Goal: Task Accomplishment & Management: Use online tool/utility

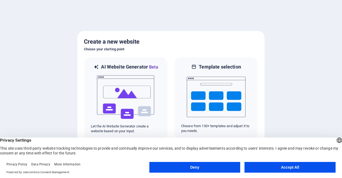
click at [272, 169] on button "Accept All" at bounding box center [290, 167] width 91 height 11
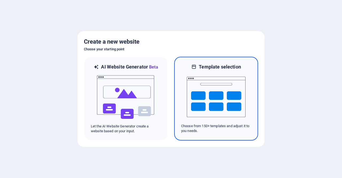
click at [196, 106] on img at bounding box center [216, 97] width 59 height 54
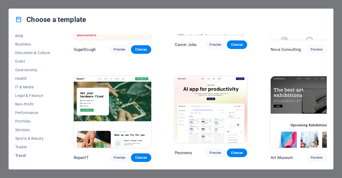
scroll to position [86, 0]
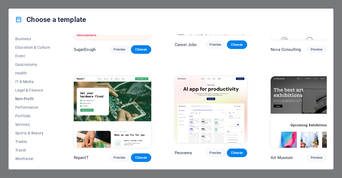
click at [30, 100] on span "Non-Profit" at bounding box center [32, 99] width 35 height 4
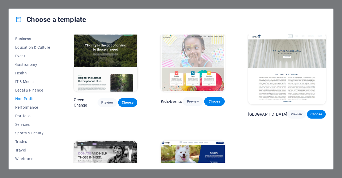
scroll to position [50, 0]
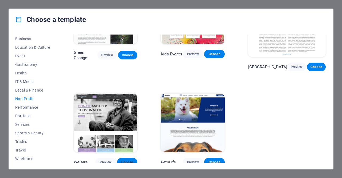
click at [132, 160] on span "Choose" at bounding box center [127, 162] width 12 height 4
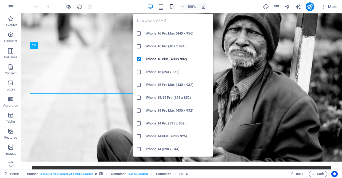
click at [172, 6] on icon "button" at bounding box center [172, 7] width 6 height 6
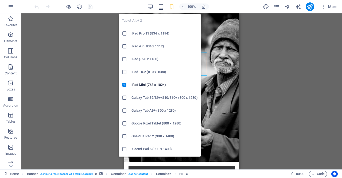
click at [161, 7] on icon "button" at bounding box center [161, 7] width 6 height 6
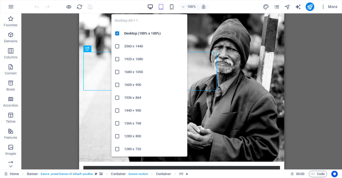
click at [151, 7] on icon "button" at bounding box center [150, 7] width 6 height 6
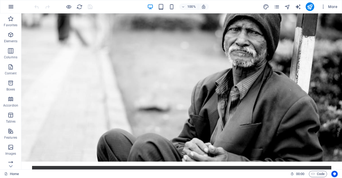
click at [11, 5] on icon "button" at bounding box center [11, 6] width 6 height 6
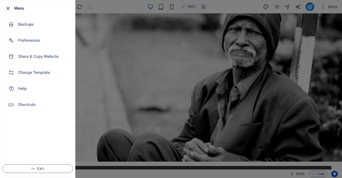
click at [7, 9] on icon "button" at bounding box center [8, 8] width 6 height 6
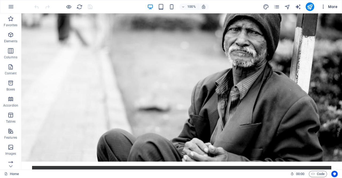
click at [325, 10] on button "More" at bounding box center [329, 6] width 21 height 9
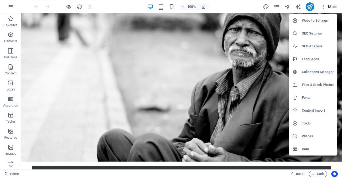
click at [67, 8] on div at bounding box center [171, 89] width 342 height 178
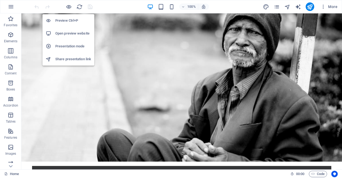
click at [68, 32] on h6 "Open preview website" at bounding box center [73, 33] width 36 height 6
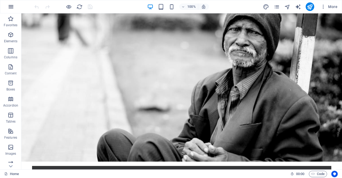
click at [12, 8] on icon "button" at bounding box center [11, 6] width 6 height 6
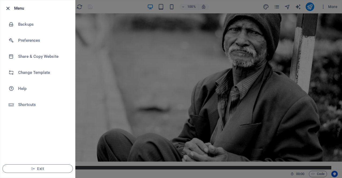
click at [7, 9] on icon "button" at bounding box center [8, 8] width 6 height 6
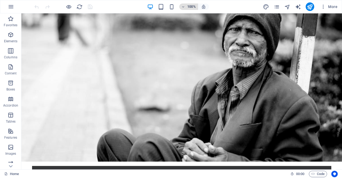
click at [183, 6] on icon "button" at bounding box center [184, 6] width 4 height 3
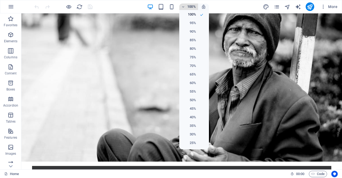
click at [183, 6] on div at bounding box center [171, 89] width 342 height 178
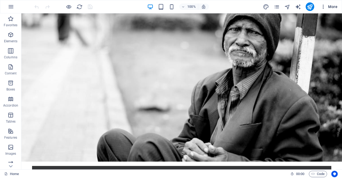
click at [323, 8] on icon "button" at bounding box center [323, 6] width 5 height 5
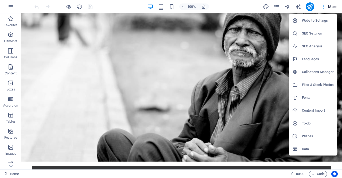
click at [234, 96] on div at bounding box center [171, 89] width 342 height 178
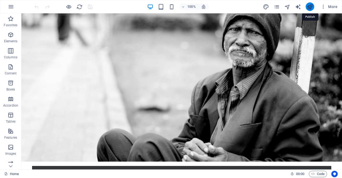
click at [310, 9] on icon "publish" at bounding box center [310, 7] width 6 height 6
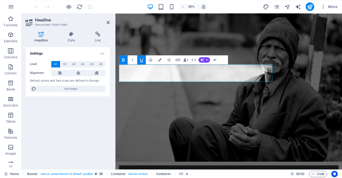
click at [78, 120] on div "Settings Level H1 H2 H3 H4 H5 H6 Alignment Default colors and font sizes are de…" at bounding box center [68, 106] width 84 height 118
click at [324, 9] on button "More" at bounding box center [329, 6] width 21 height 9
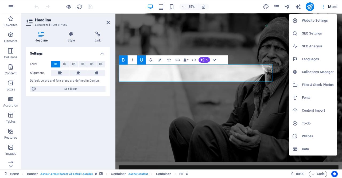
click at [324, 9] on div at bounding box center [171, 89] width 342 height 178
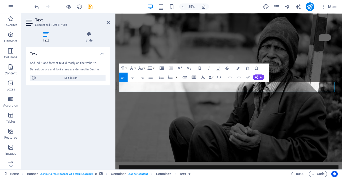
drag, startPoint x: 239, startPoint y: 100, endPoint x: 118, endPoint y: 98, distance: 120.7
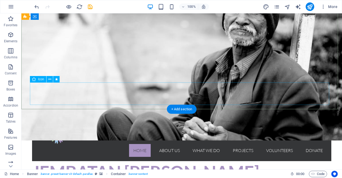
scroll to position [42, 0]
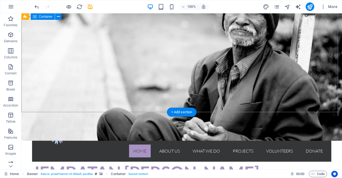
click at [154, 120] on div "Home About us What we do Projects Volunteers Donate Menu Jembatan amal sholeh M…" at bounding box center [181, 177] width 321 height 115
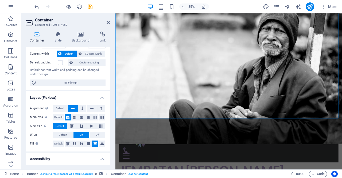
scroll to position [0, 0]
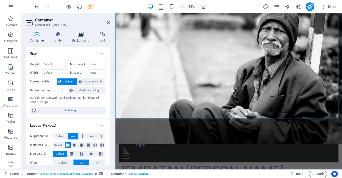
click at [81, 35] on icon at bounding box center [81, 34] width 26 height 5
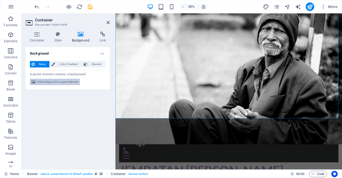
click at [62, 82] on span "Edit background on parent element" at bounding box center [57, 82] width 41 height 6
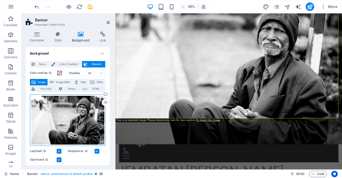
click at [82, 118] on div "Drag files here, click to choose files or select files from Files or our free s…" at bounding box center [68, 119] width 76 height 51
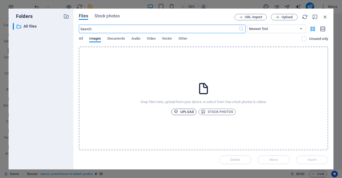
click at [181, 110] on span "Upload" at bounding box center [184, 112] width 20 height 6
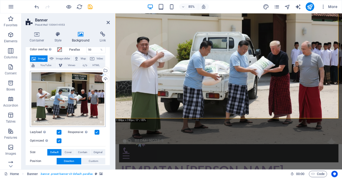
scroll to position [26, 0]
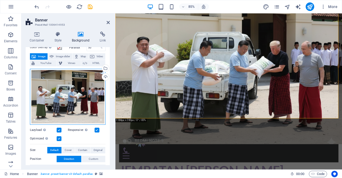
click at [73, 106] on div "Drag files here, click to choose files or select files from Files or our free s…" at bounding box center [68, 97] width 76 height 56
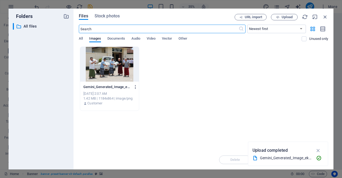
click at [135, 87] on icon "button" at bounding box center [135, 87] width 5 height 5
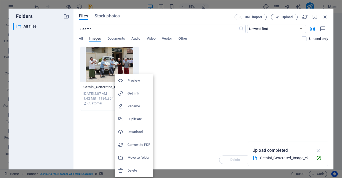
click at [134, 167] on h6 "Delete" at bounding box center [139, 170] width 23 height 6
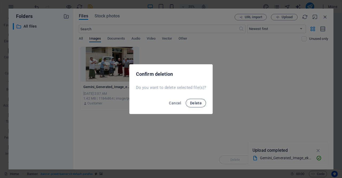
click at [198, 104] on span "Delete" at bounding box center [196, 103] width 12 height 4
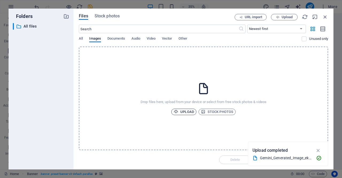
click at [192, 114] on span "Upload" at bounding box center [184, 112] width 20 height 6
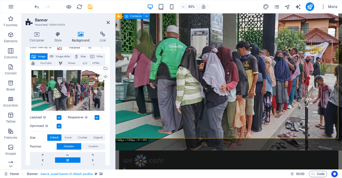
scroll to position [2, 0]
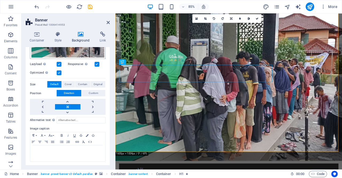
scroll to position [0, 0]
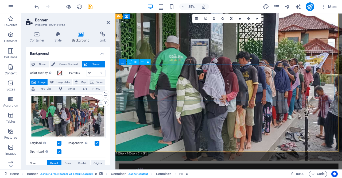
click at [142, 64] on icon at bounding box center [142, 62] width 2 height 5
click at [142, 62] on icon at bounding box center [143, 62] width 2 height 5
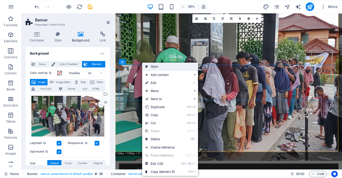
click at [155, 67] on link "Style" at bounding box center [170, 67] width 56 height 8
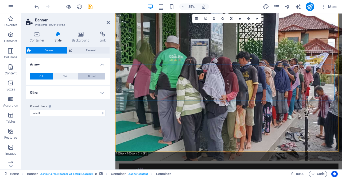
click at [90, 73] on span "Boxed" at bounding box center [91, 76] width 7 height 6
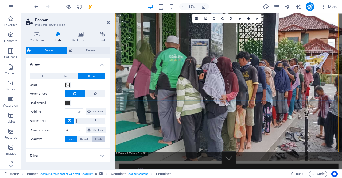
click at [96, 138] on span "Inside" at bounding box center [98, 139] width 7 height 6
type input "rgba(0, 0, 0, 0.2)"
type input "2"
click at [52, 149] on span at bounding box center [50, 148] width 4 height 4
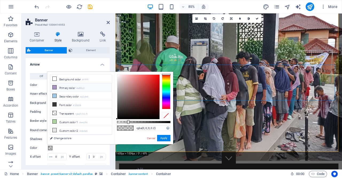
click at [55, 87] on icon at bounding box center [55, 87] width 4 height 4
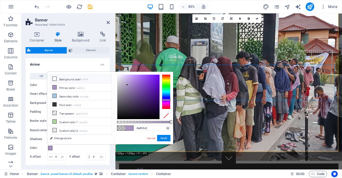
click at [55, 79] on icon at bounding box center [55, 79] width 4 height 4
type input "#ffffff"
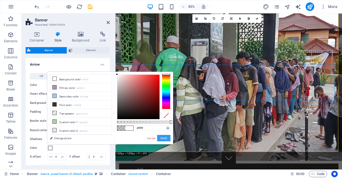
click at [161, 139] on button "Apply" at bounding box center [163, 138] width 13 height 6
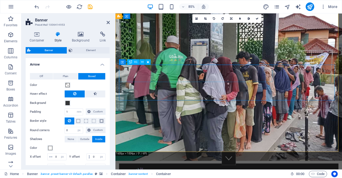
click at [66, 103] on span at bounding box center [68, 103] width 4 height 4
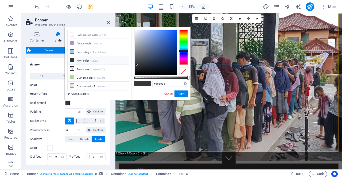
click at [66, 103] on span at bounding box center [68, 103] width 4 height 4
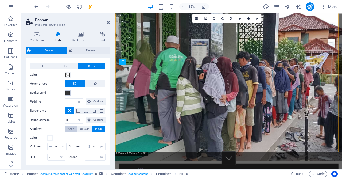
scroll to position [10, 0]
click at [40, 32] on icon at bounding box center [37, 34] width 23 height 5
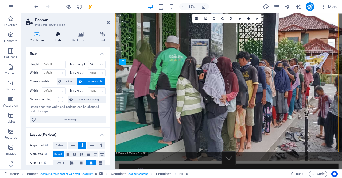
click at [52, 36] on icon at bounding box center [58, 34] width 15 height 5
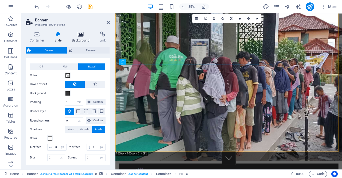
click at [86, 37] on h4 "Background" at bounding box center [82, 37] width 28 height 11
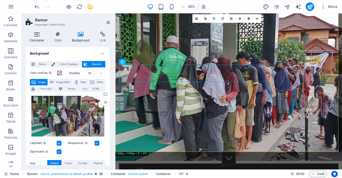
click at [39, 36] on icon at bounding box center [37, 34] width 23 height 5
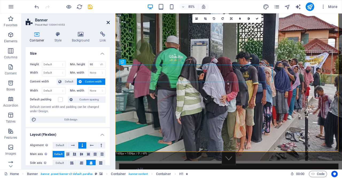
click at [110, 22] on icon at bounding box center [108, 22] width 3 height 4
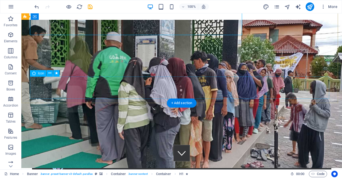
scroll to position [0, 0]
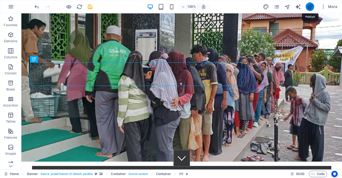
click at [312, 5] on icon "publish" at bounding box center [310, 7] width 6 height 6
checkbox input "false"
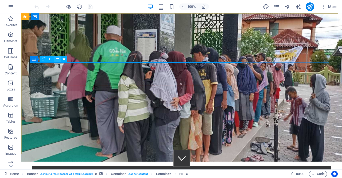
click at [58, 60] on icon at bounding box center [57, 59] width 3 height 6
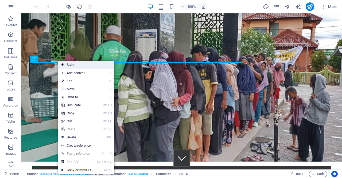
click at [77, 66] on link "Style" at bounding box center [86, 65] width 56 height 8
select select "rem"
select select "px"
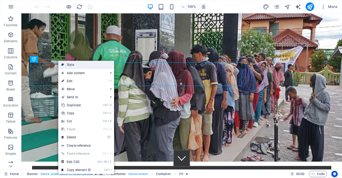
select select "px"
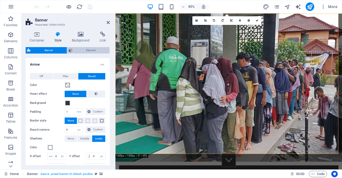
click at [86, 51] on span "Element" at bounding box center [91, 50] width 34 height 6
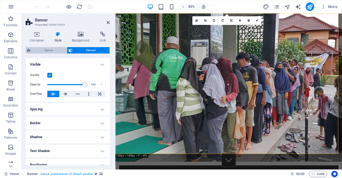
click at [60, 49] on span "Banner" at bounding box center [48, 50] width 33 height 6
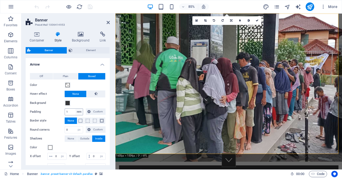
scroll to position [53, 0]
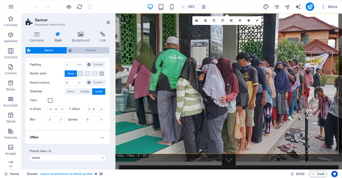
click at [76, 49] on span "Element" at bounding box center [91, 50] width 34 height 6
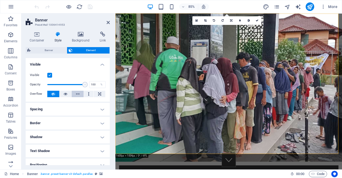
scroll to position [62, 0]
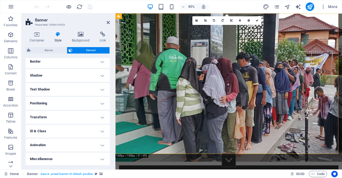
click at [103, 61] on h4 "Border" at bounding box center [68, 61] width 84 height 13
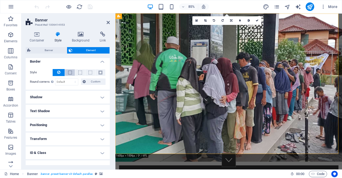
click at [72, 72] on button at bounding box center [70, 72] width 10 height 6
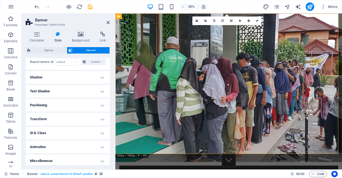
scroll to position [100, 0]
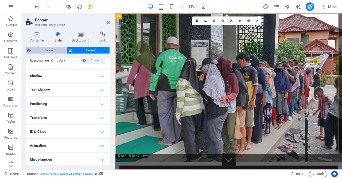
click at [56, 49] on span "Banner" at bounding box center [48, 50] width 33 height 6
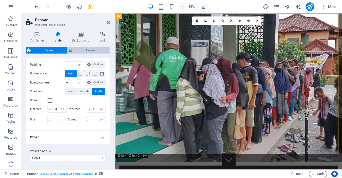
click at [71, 51] on icon at bounding box center [71, 50] width 4 height 6
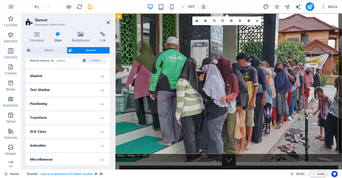
scroll to position [0, 0]
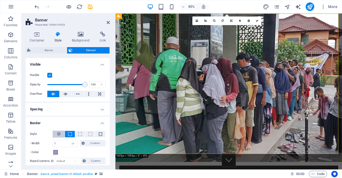
click at [59, 133] on icon at bounding box center [58, 134] width 3 height 6
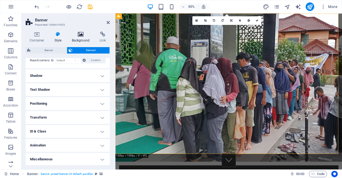
click at [81, 37] on h4 "Background" at bounding box center [82, 37] width 28 height 11
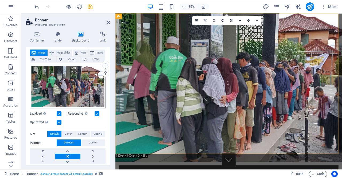
scroll to position [79, 0]
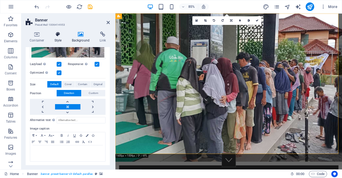
click at [59, 37] on h4 "Style" at bounding box center [59, 37] width 17 height 11
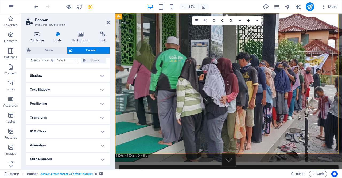
click at [37, 34] on icon at bounding box center [37, 34] width 23 height 5
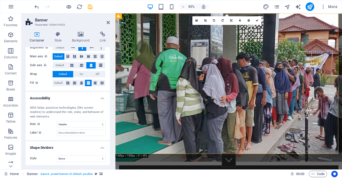
scroll to position [0, 0]
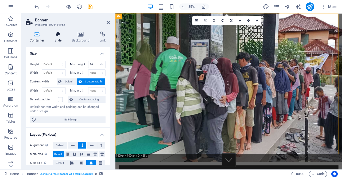
click at [59, 37] on h4 "Style" at bounding box center [59, 37] width 17 height 11
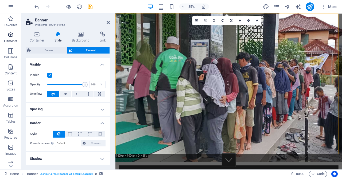
click at [13, 39] on span "Elements" at bounding box center [10, 38] width 21 height 13
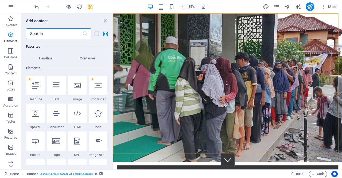
scroll to position [57, 0]
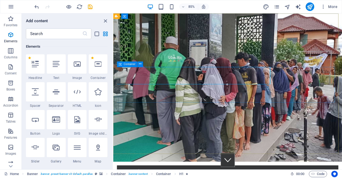
click at [131, 66] on div "Container" at bounding box center [127, 63] width 21 height 5
click at [130, 62] on div "Container" at bounding box center [127, 63] width 21 height 5
click at [141, 64] on icon at bounding box center [140, 64] width 2 height 5
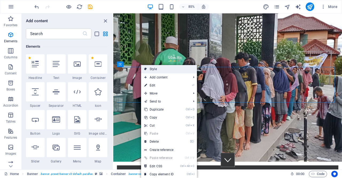
click at [148, 68] on link "Style" at bounding box center [169, 69] width 56 height 8
select select "rem"
select select "px"
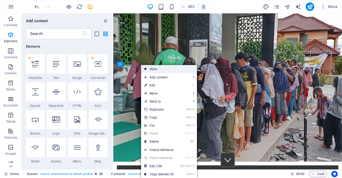
select select "px"
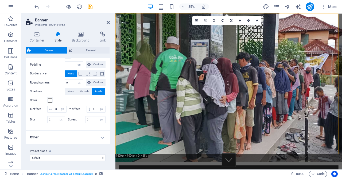
scroll to position [0, 0]
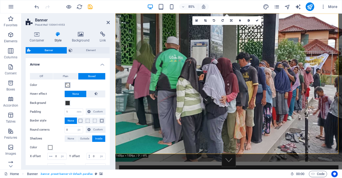
click at [66, 86] on span at bounding box center [68, 85] width 4 height 4
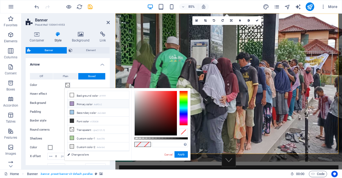
click at [72, 105] on icon at bounding box center [72, 104] width 4 height 4
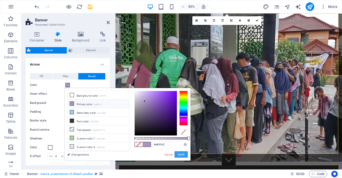
click at [178, 153] on button "Apply" at bounding box center [181, 154] width 13 height 6
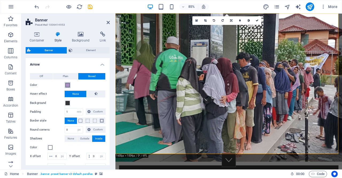
click at [68, 84] on span at bounding box center [68, 85] width 4 height 4
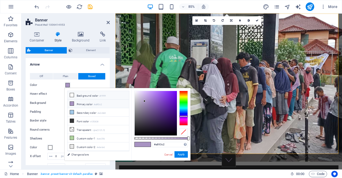
click at [73, 94] on icon at bounding box center [72, 95] width 4 height 4
type input "#ffffff"
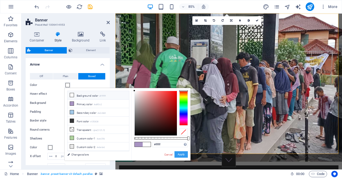
click at [180, 153] on button "Apply" at bounding box center [181, 154] width 13 height 6
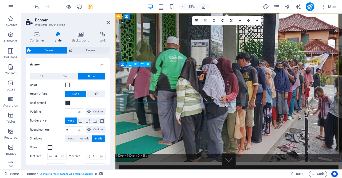
click at [144, 65] on button at bounding box center [142, 63] width 5 height 5
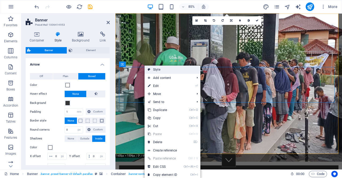
click at [152, 70] on link "Style" at bounding box center [173, 70] width 56 height 8
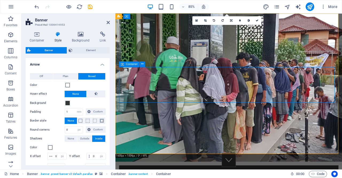
click at [125, 65] on div "Container" at bounding box center [129, 63] width 21 height 5
click at [33, 34] on icon at bounding box center [37, 34] width 23 height 5
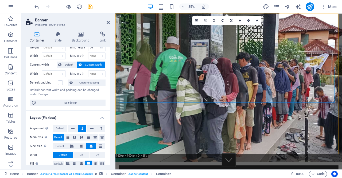
scroll to position [25, 0]
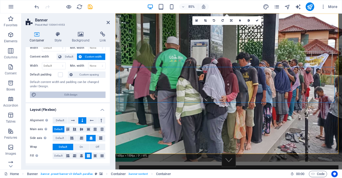
click at [80, 94] on span "Edit design" at bounding box center [71, 94] width 66 height 6
select select "rem"
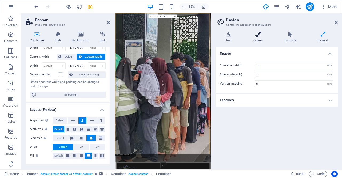
click at [261, 37] on h4 "Colors" at bounding box center [259, 37] width 31 height 11
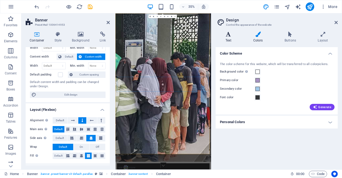
click at [230, 36] on icon at bounding box center [229, 34] width 26 height 5
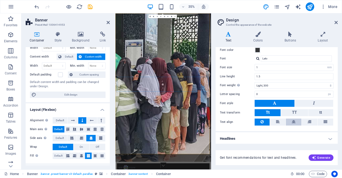
scroll to position [0, 0]
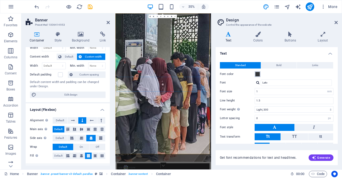
click at [257, 74] on span at bounding box center [258, 74] width 4 height 4
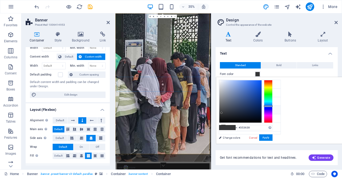
click at [241, 110] on li "Font color #353638" at bounding box center [250, 110] width 62 height 9
click at [234, 101] on li "Secondary color #a2c8e8" at bounding box center [250, 101] width 62 height 9
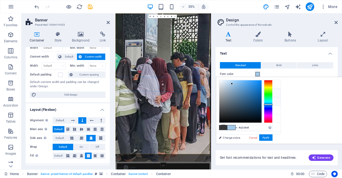
click at [231, 91] on li "Primary color #a893c2" at bounding box center [250, 93] width 62 height 9
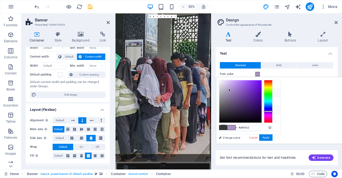
click at [247, 109] on small "#353638" at bounding box center [246, 111] width 8 height 4
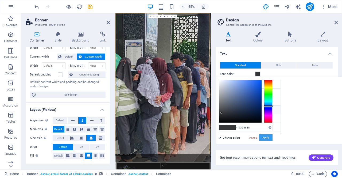
click at [273, 138] on button "Apply" at bounding box center [265, 137] width 13 height 6
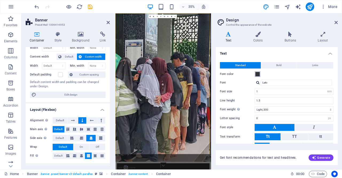
click at [257, 73] on span at bounding box center [258, 74] width 4 height 4
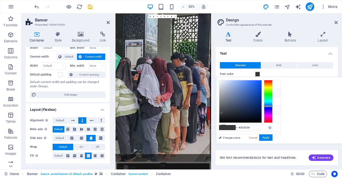
click at [245, 94] on li "Primary color #a893c2" at bounding box center [250, 93] width 62 height 9
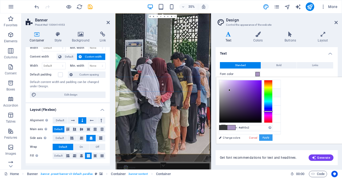
click at [273, 137] on button "Apply" at bounding box center [265, 137] width 13 height 6
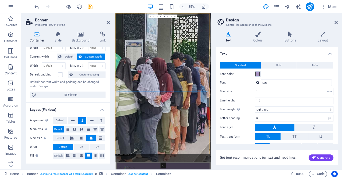
click at [257, 73] on span at bounding box center [258, 74] width 4 height 4
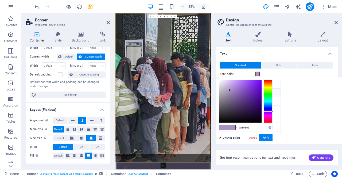
click at [257, 73] on span at bounding box center [258, 74] width 4 height 4
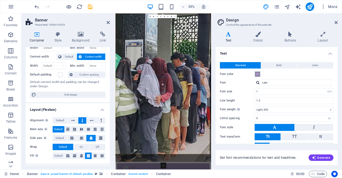
click at [257, 73] on span at bounding box center [258, 74] width 4 height 4
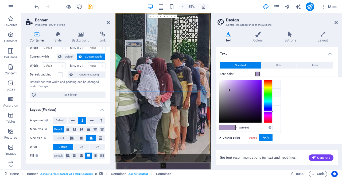
click at [245, 84] on li "Background color #ffffff" at bounding box center [250, 84] width 62 height 9
type input "#ffffff"
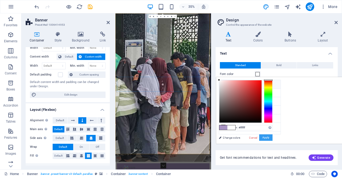
click at [273, 136] on button "Apply" at bounding box center [265, 137] width 13 height 6
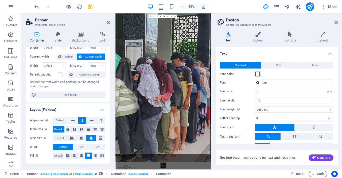
click at [258, 74] on span at bounding box center [258, 74] width 4 height 4
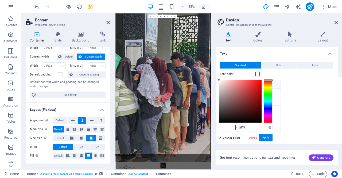
click at [245, 131] on ul "Background color #ffffff Primary color #a893c2 Secondary color #a2c8e8 Font col…" at bounding box center [250, 107] width 62 height 55
click at [273, 136] on button "Apply" at bounding box center [265, 137] width 13 height 6
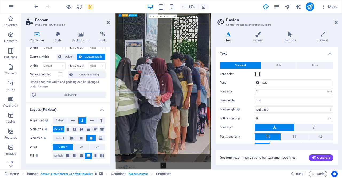
click at [338, 22] on icon at bounding box center [336, 22] width 3 height 4
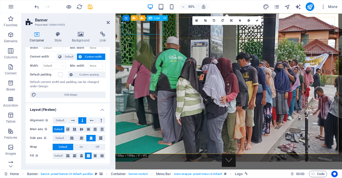
select select "px"
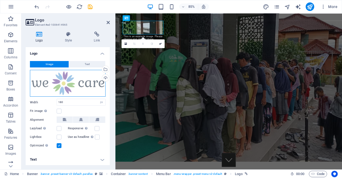
click at [74, 79] on div "Drag files here, click to choose files or select files from Files or our free s…" at bounding box center [68, 83] width 76 height 27
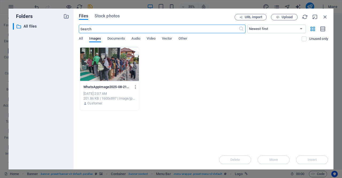
click at [127, 81] on div at bounding box center [109, 64] width 59 height 35
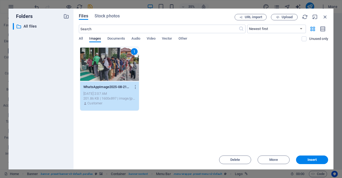
click at [213, 108] on div "1 WhatsAppImage2025-08-21at3.58.32PM-9YNKZr6XbThKIRAWtZMddg.jpeg WhatsAppImage2…" at bounding box center [204, 79] width 250 height 64
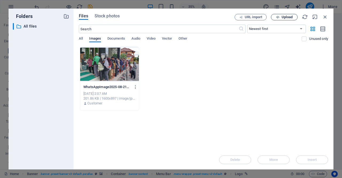
click at [278, 15] on button "Upload" at bounding box center [284, 17] width 27 height 6
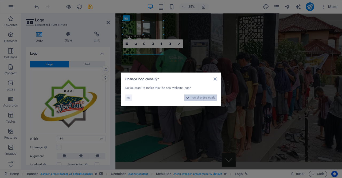
click at [207, 99] on span "Yes, change globally" at bounding box center [204, 97] width 24 height 6
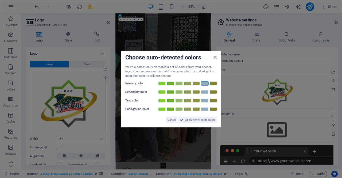
click at [204, 83] on link at bounding box center [205, 83] width 8 height 4
click at [174, 119] on span "Cancel" at bounding box center [172, 120] width 8 height 6
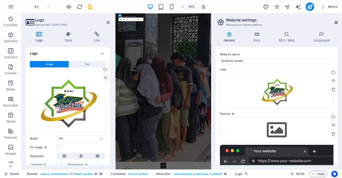
click at [336, 23] on icon at bounding box center [336, 22] width 3 height 4
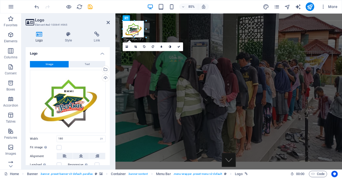
drag, startPoint x: 164, startPoint y: 54, endPoint x: 138, endPoint y: 32, distance: 33.7
type input "103"
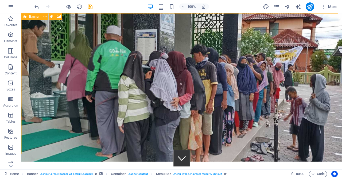
click at [34, 18] on span "Banner" at bounding box center [34, 16] width 10 height 3
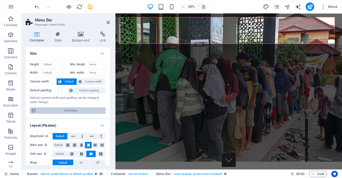
click at [64, 109] on span "Edit design" at bounding box center [71, 110] width 66 height 6
select select "rem"
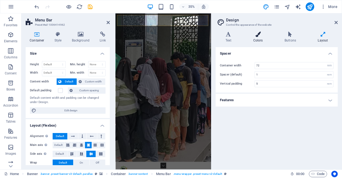
click at [257, 37] on h4 "Colors" at bounding box center [259, 37] width 31 height 11
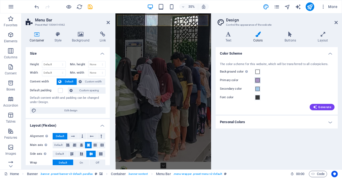
click at [258, 80] on span at bounding box center [258, 80] width 4 height 4
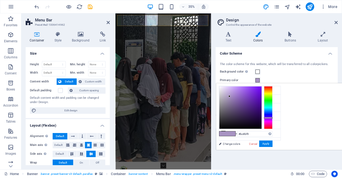
click at [262, 87] on div at bounding box center [241, 107] width 42 height 42
type input "#c1bbc9"
click at [262, 95] on div at bounding box center [241, 107] width 42 height 42
click at [273, 146] on button "Apply" at bounding box center [265, 143] width 13 height 6
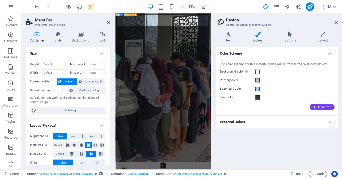
click at [86, 37] on h4 "Background" at bounding box center [82, 37] width 28 height 11
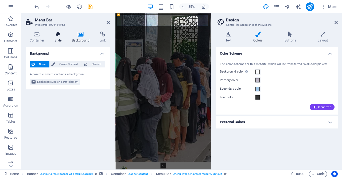
click at [59, 35] on icon at bounding box center [58, 34] width 15 height 5
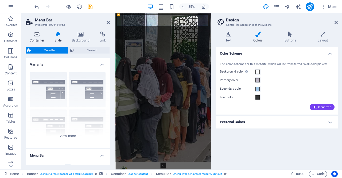
click at [37, 37] on icon at bounding box center [37, 34] width 23 height 5
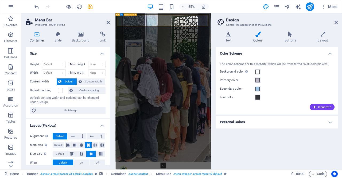
click at [338, 23] on aside "Design Control the appearance of the website Variants Text Colors Buttons Layou…" at bounding box center [276, 91] width 131 height 156
click at [337, 23] on icon at bounding box center [336, 22] width 3 height 4
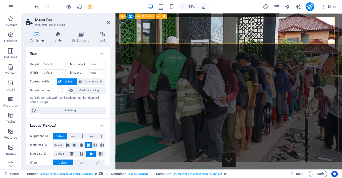
click at [146, 17] on span "Menu Bar" at bounding box center [148, 16] width 12 height 3
click at [133, 16] on span "Container" at bounding box center [136, 16] width 12 height 3
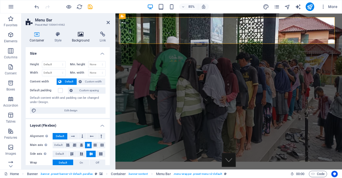
click at [77, 37] on h4 "Background" at bounding box center [82, 37] width 28 height 11
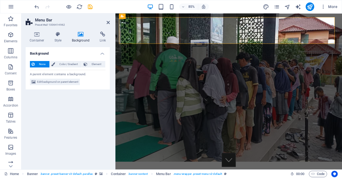
click at [38, 64] on span "None" at bounding box center [42, 64] width 12 height 6
click at [73, 64] on span "Color / Gradient" at bounding box center [69, 64] width 24 height 6
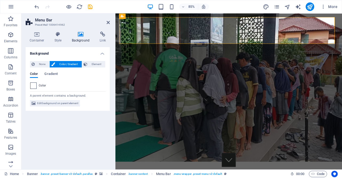
click at [35, 85] on span at bounding box center [33, 86] width 6 height 6
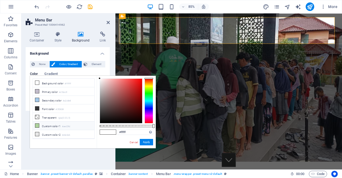
click at [50, 124] on li "Custom color 1 #aed29d" at bounding box center [64, 125] width 62 height 9
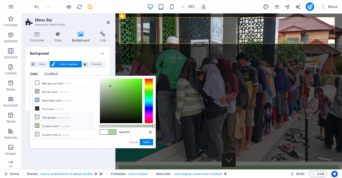
click at [48, 114] on li "Transparent rgba(0,0,0,.0)" at bounding box center [64, 117] width 62 height 9
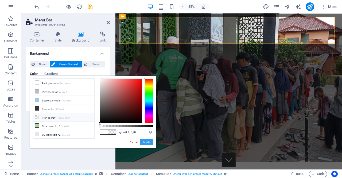
click at [145, 142] on button "Apply" at bounding box center [146, 142] width 13 height 6
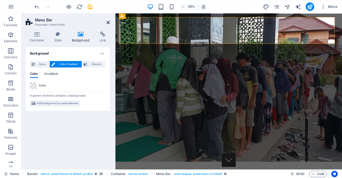
click at [109, 22] on icon at bounding box center [108, 22] width 3 height 4
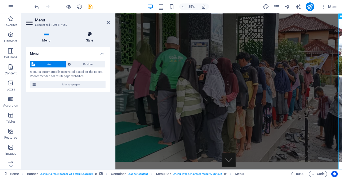
click at [89, 36] on icon at bounding box center [89, 34] width 41 height 5
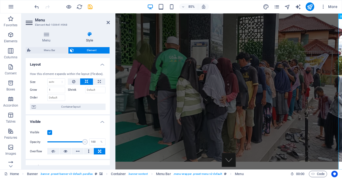
click at [89, 36] on icon at bounding box center [89, 34] width 41 height 5
click at [47, 36] on icon at bounding box center [46, 34] width 41 height 5
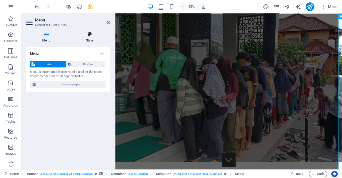
click at [90, 39] on h4 "Style" at bounding box center [89, 37] width 41 height 11
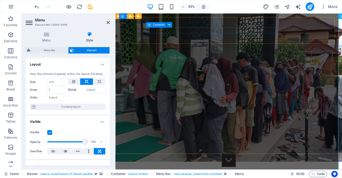
click at [162, 26] on span "Container" at bounding box center [159, 24] width 12 height 3
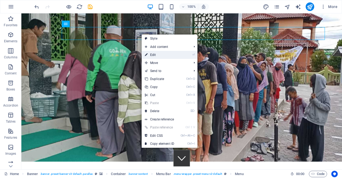
click at [162, 54] on link "⏎ Edit" at bounding box center [160, 55] width 36 height 8
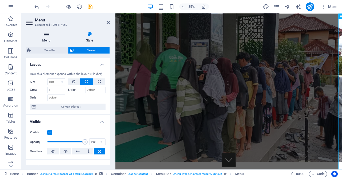
click at [47, 39] on h4 "Menu" at bounding box center [48, 37] width 44 height 11
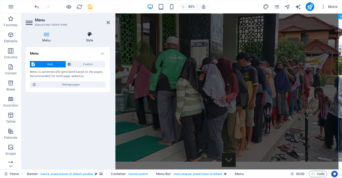
click at [91, 34] on icon at bounding box center [89, 34] width 41 height 5
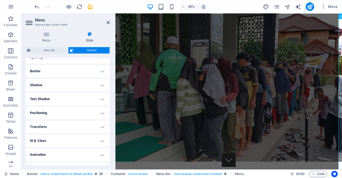
scroll to position [119, 0]
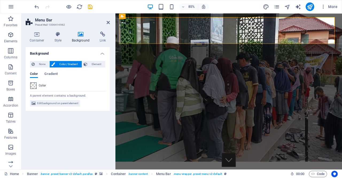
click at [32, 87] on span at bounding box center [33, 86] width 6 height 6
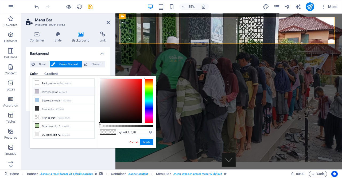
click at [37, 89] on icon at bounding box center [37, 91] width 4 height 4
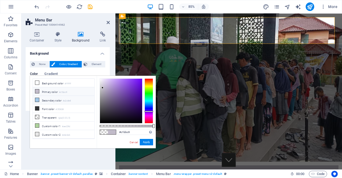
click at [36, 99] on icon at bounding box center [37, 100] width 4 height 4
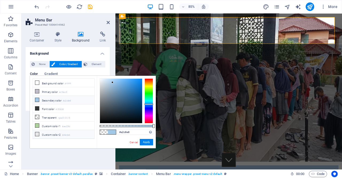
click at [36, 132] on icon at bounding box center [37, 134] width 4 height 4
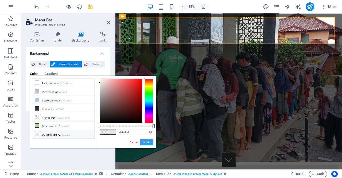
click at [143, 141] on button "Apply" at bounding box center [146, 142] width 13 height 6
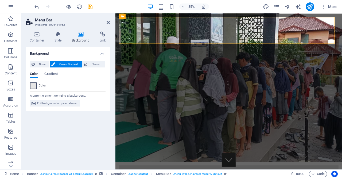
click at [33, 87] on span at bounding box center [33, 86] width 6 height 6
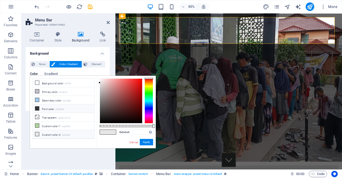
click at [37, 108] on icon at bounding box center [37, 108] width 4 height 4
type input "#353638"
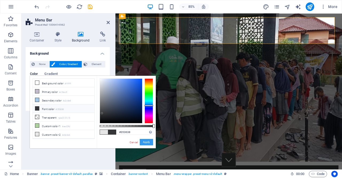
click at [147, 141] on button "Apply" at bounding box center [146, 142] width 13 height 6
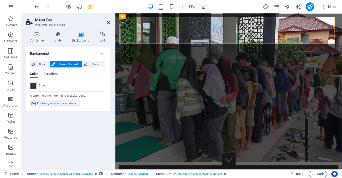
click at [108, 22] on icon at bounding box center [108, 22] width 3 height 4
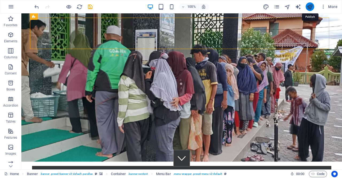
click at [309, 5] on icon "publish" at bounding box center [310, 7] width 6 height 6
checkbox input "false"
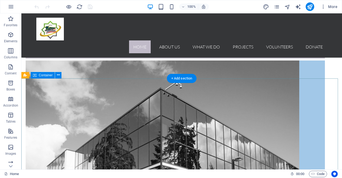
scroll to position [479, 0]
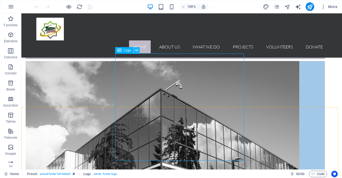
click at [138, 51] on icon at bounding box center [136, 51] width 3 height 6
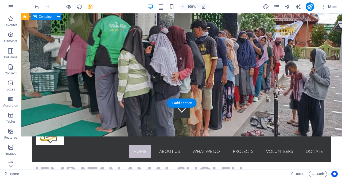
scroll to position [0, 0]
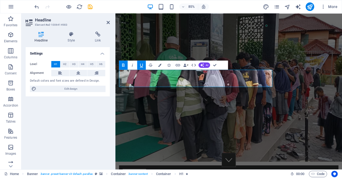
click at [64, 123] on div "Settings Level H1 H2 H3 H4 H5 H6 Alignment Default colors and font sizes are de…" at bounding box center [68, 106] width 84 height 118
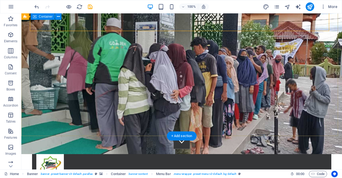
scroll to position [17, 0]
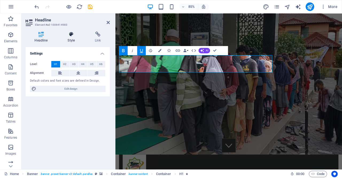
click at [70, 36] on icon at bounding box center [71, 34] width 25 height 5
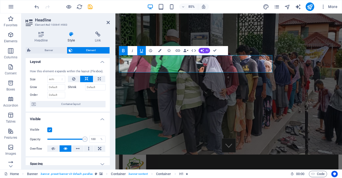
scroll to position [0, 0]
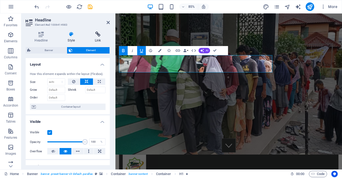
click at [101, 38] on h4 "Link" at bounding box center [98, 37] width 24 height 11
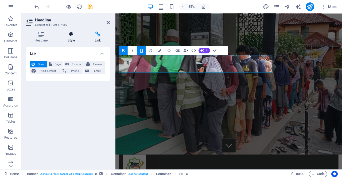
click at [74, 37] on icon at bounding box center [71, 34] width 25 height 5
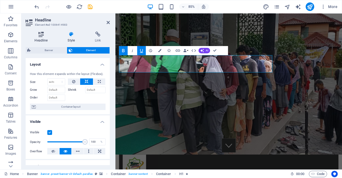
click at [42, 37] on h4 "Headline" at bounding box center [42, 37] width 33 height 11
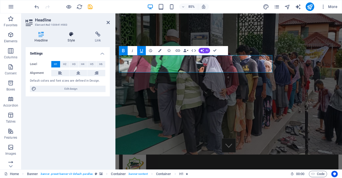
click at [71, 39] on h4 "Style" at bounding box center [72, 37] width 27 height 11
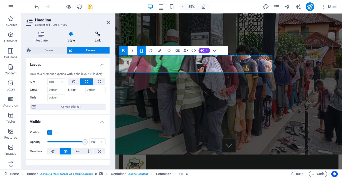
click at [97, 36] on icon at bounding box center [98, 34] width 24 height 5
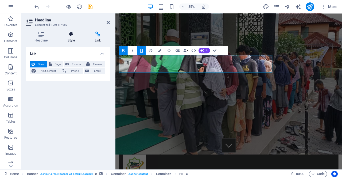
click at [69, 36] on icon at bounding box center [71, 34] width 25 height 5
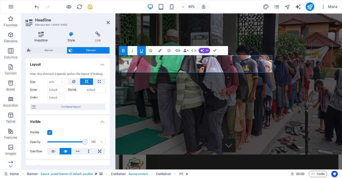
click at [40, 33] on icon at bounding box center [41, 34] width 31 height 5
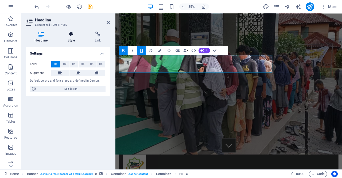
click at [71, 37] on h4 "Style" at bounding box center [72, 37] width 27 height 11
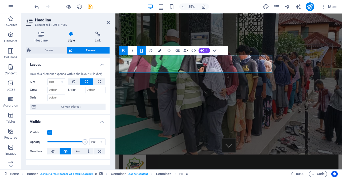
click at [159, 50] on icon "button" at bounding box center [159, 50] width 3 height 3
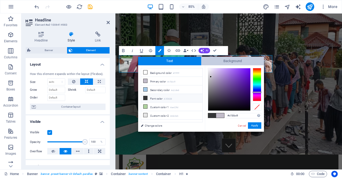
click at [209, 61] on span "Background" at bounding box center [232, 61] width 63 height 9
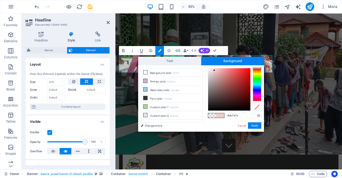
drag, startPoint x: 208, startPoint y: 67, endPoint x: 225, endPoint y: 77, distance: 20.0
click at [215, 71] on div at bounding box center [214, 70] width 2 height 2
type input "#cd4444"
drag, startPoint x: 225, startPoint y: 77, endPoint x: 236, endPoint y: 76, distance: 11.3
click at [236, 76] on div at bounding box center [229, 89] width 42 height 42
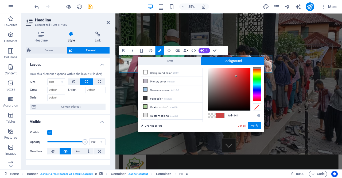
click at [253, 122] on div "#cd4444 Supported formats #0852ed rgb(8, 82, 237) rgba(8, 82, 237, 90%) hsv(221…" at bounding box center [234, 137] width 59 height 144
click at [254, 125] on button "Apply" at bounding box center [254, 125] width 13 height 6
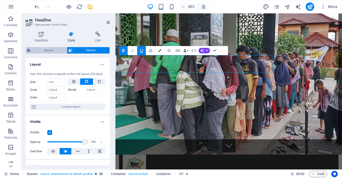
click at [50, 49] on span "Banner" at bounding box center [48, 50] width 33 height 6
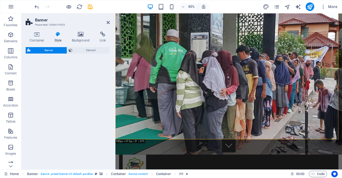
select select "rem"
select select "px"
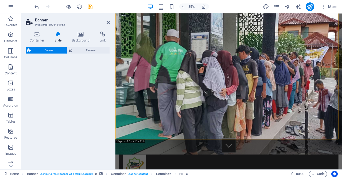
select select "px"
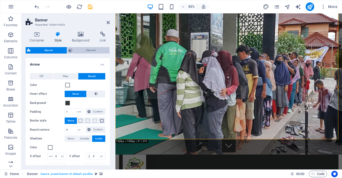
click at [78, 48] on span "Element" at bounding box center [91, 50] width 34 height 6
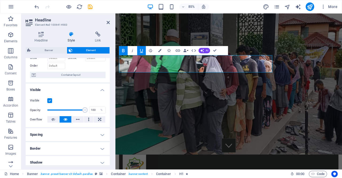
scroll to position [32, 0]
click at [50, 99] on label at bounding box center [49, 100] width 5 height 5
click at [0, 0] on input "Visible" at bounding box center [0, 0] width 0 height 0
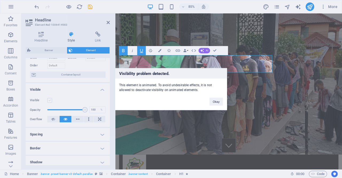
click at [50, 99] on div "Visibility problem detected. This element is animated. To avoid undesirable eff…" at bounding box center [171, 89] width 342 height 178
click at [220, 101] on button "Okay" at bounding box center [216, 101] width 13 height 8
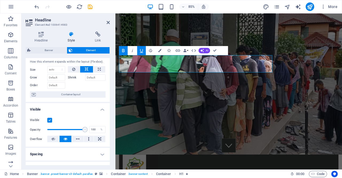
scroll to position [0, 0]
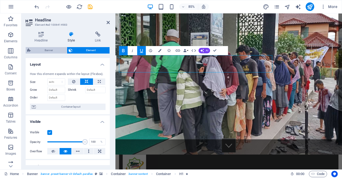
click at [51, 49] on span "Banner" at bounding box center [48, 50] width 33 height 6
select select "rem"
select select "px"
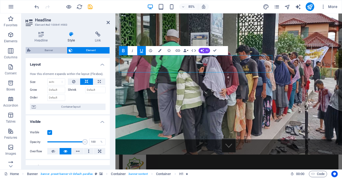
select select "px"
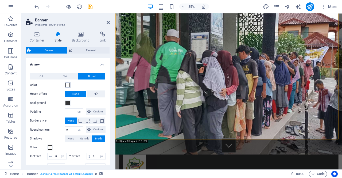
click at [68, 85] on span at bounding box center [68, 85] width 4 height 4
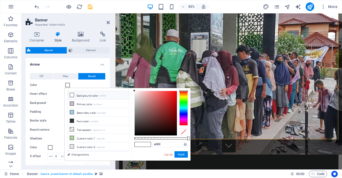
click at [68, 85] on span at bounding box center [68, 85] width 4 height 4
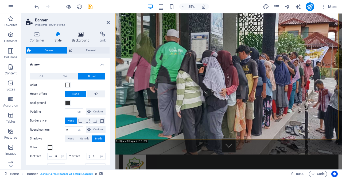
click at [84, 39] on h4 "Background" at bounding box center [82, 37] width 28 height 11
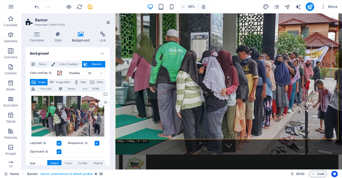
click at [84, 39] on h4 "Background" at bounding box center [82, 37] width 28 height 11
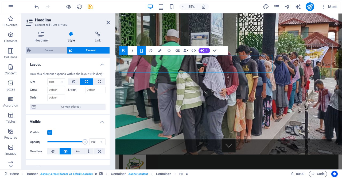
click at [49, 49] on span "Banner" at bounding box center [48, 50] width 33 height 6
select select "rem"
select select "px"
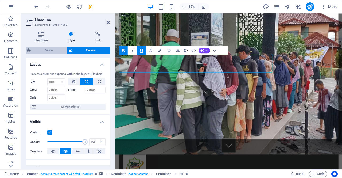
select select "px"
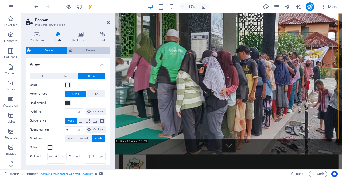
click at [90, 49] on span "Element" at bounding box center [91, 50] width 34 height 6
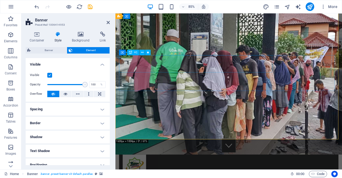
click at [123, 53] on icon at bounding box center [122, 51] width 3 height 5
click at [143, 53] on icon at bounding box center [143, 52] width 2 height 5
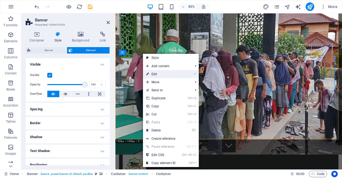
click at [156, 71] on link "⏎ Edit" at bounding box center [161, 74] width 36 height 8
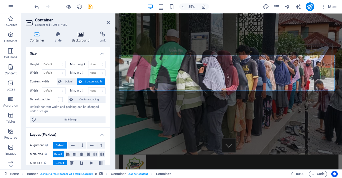
click at [79, 40] on h4 "Background" at bounding box center [82, 37] width 28 height 11
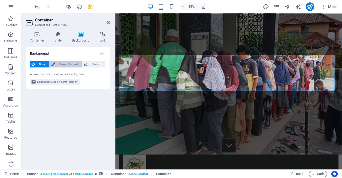
click at [68, 62] on span "Color / Gradient" at bounding box center [69, 64] width 24 height 6
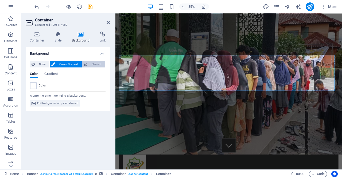
click at [92, 64] on span "Element" at bounding box center [96, 64] width 15 height 6
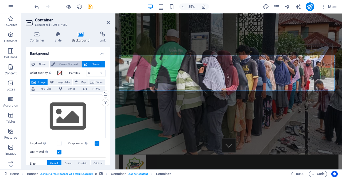
click at [66, 63] on span "Color / Gradient" at bounding box center [69, 64] width 24 height 6
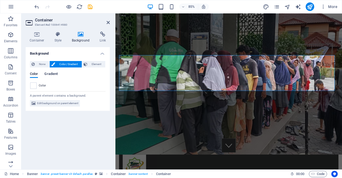
click at [54, 73] on span "Gradient" at bounding box center [50, 74] width 13 height 7
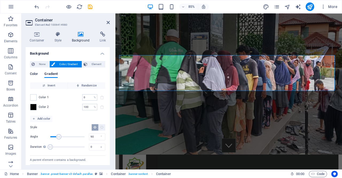
click at [34, 76] on span "Color" at bounding box center [34, 74] width 8 height 7
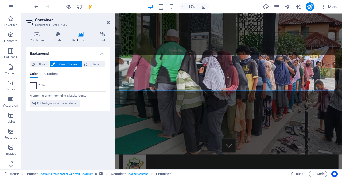
click at [35, 87] on span at bounding box center [33, 86] width 6 height 6
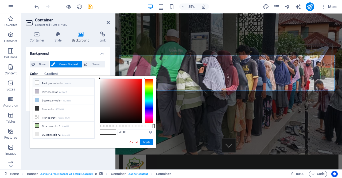
click at [62, 83] on li "Background color #ffffff" at bounding box center [64, 83] width 62 height 9
click at [136, 143] on link "Cancel" at bounding box center [133, 142] width 9 height 4
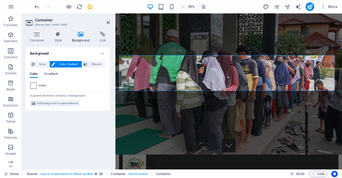
click at [34, 87] on span at bounding box center [33, 86] width 6 height 6
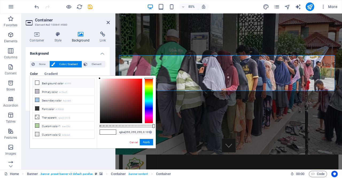
click at [105, 125] on div at bounding box center [127, 126] width 54 height 2
click at [100, 125] on div "rgba(255, 255, 255, 0.107) Supported formats #0852ed rgb(8, 82, 237) rgba(8, 82…" at bounding box center [126, 151] width 59 height 150
type input "rgba(255, 255, 255, 0.007)"
click at [100, 125] on div at bounding box center [127, 126] width 54 height 2
click at [145, 141] on button "Apply" at bounding box center [146, 142] width 13 height 6
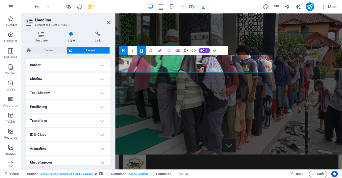
scroll to position [119, 0]
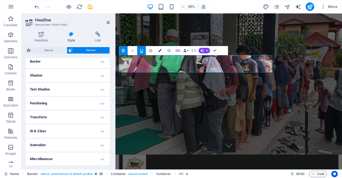
click at [161, 52] on icon "button" at bounding box center [159, 50] width 3 height 3
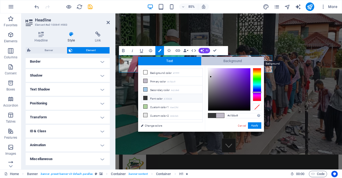
click at [220, 60] on span "Background" at bounding box center [232, 61] width 63 height 9
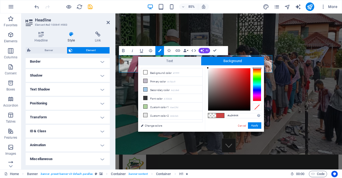
click at [211, 115] on span at bounding box center [212, 115] width 8 height 5
click at [208, 68] on div at bounding box center [229, 89] width 42 height 42
drag, startPoint x: 208, startPoint y: 68, endPoint x: 206, endPoint y: 65, distance: 4.1
click at [206, 65] on div "Text Background less Background color #ffffff Primary color #c1bbc9 Secondary c…" at bounding box center [201, 94] width 126 height 75
type input "#000000"
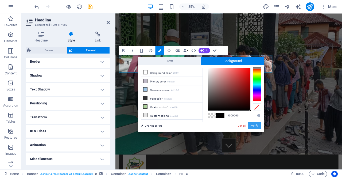
click at [253, 126] on button "Apply" at bounding box center [254, 125] width 13 height 6
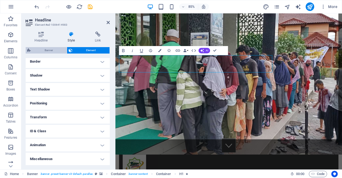
click at [53, 49] on span "Banner" at bounding box center [48, 50] width 33 height 6
select select "rem"
select select "px"
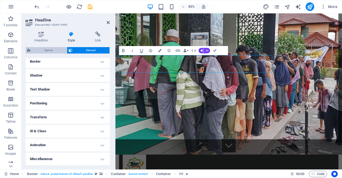
select select "px"
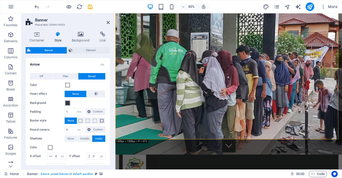
click at [68, 103] on span at bounding box center [68, 103] width 4 height 4
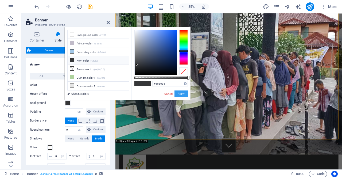
click at [179, 92] on button "Apply" at bounding box center [181, 93] width 13 height 6
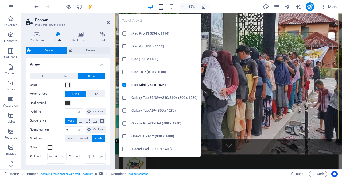
click at [160, 8] on icon "button" at bounding box center [161, 7] width 6 height 6
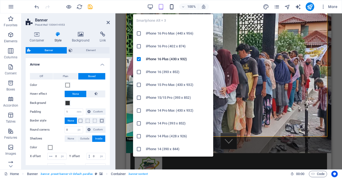
click at [170, 7] on icon "button" at bounding box center [172, 7] width 6 height 6
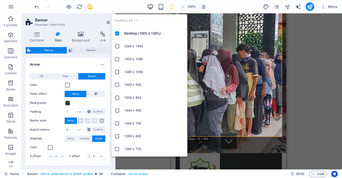
click at [151, 8] on icon "button" at bounding box center [150, 7] width 6 height 6
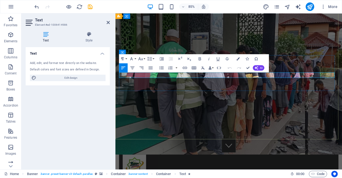
click at [85, 107] on div "Text Add, edit, and format text directly on the website. Default colors and fon…" at bounding box center [68, 106] width 84 height 118
click at [86, 106] on div "Text Add, edit, and format text directly on the website. Default colors and fon…" at bounding box center [68, 106] width 84 height 118
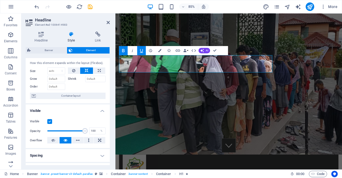
scroll to position [11, 0]
click at [77, 50] on span "Element" at bounding box center [91, 50] width 34 height 6
click at [160, 51] on icon "button" at bounding box center [159, 50] width 3 height 3
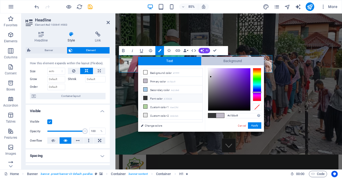
click at [218, 60] on span "Background" at bounding box center [232, 61] width 63 height 9
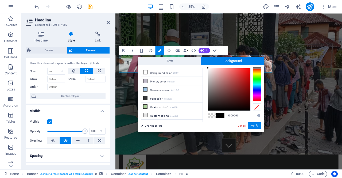
click at [210, 116] on span at bounding box center [212, 115] width 8 height 5
type input "rgba(0, 0, 0, 0)"
click at [255, 125] on button "Apply" at bounding box center [254, 125] width 13 height 6
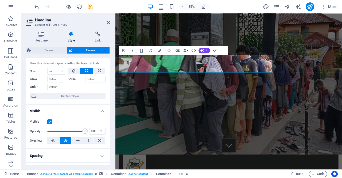
click at [84, 108] on h4 "Visible" at bounding box center [68, 110] width 84 height 10
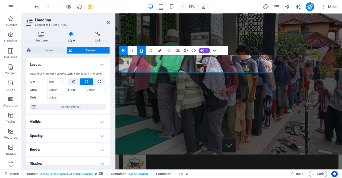
click at [161, 53] on button "Colors" at bounding box center [160, 50] width 9 height 9
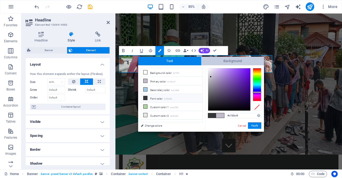
click at [222, 61] on span "Background" at bounding box center [232, 61] width 63 height 9
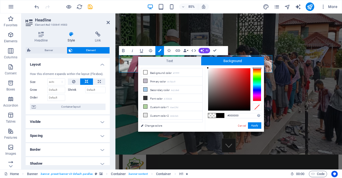
click at [210, 115] on span at bounding box center [212, 115] width 8 height 5
click at [258, 123] on button "Apply" at bounding box center [254, 125] width 13 height 6
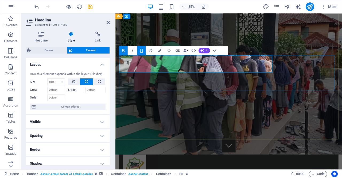
click at [162, 50] on button "Colors" at bounding box center [160, 50] width 9 height 9
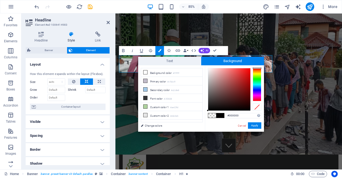
click at [211, 116] on span at bounding box center [212, 115] width 8 height 5
drag, startPoint x: 208, startPoint y: 110, endPoint x: 207, endPoint y: 120, distance: 10.2
click at [207, 120] on div "#000000 Supported formats #0852ed rgb(8, 82, 237) rgba(8, 82, 237, 90%) hsv(221…" at bounding box center [234, 137] width 59 height 144
click at [213, 115] on span at bounding box center [212, 115] width 8 height 5
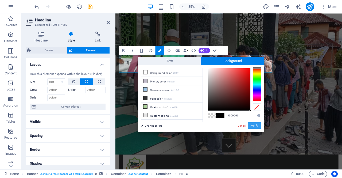
click at [259, 127] on button "Apply" at bounding box center [254, 125] width 13 height 6
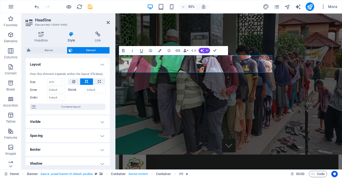
click at [149, 63] on div "Container H1 Banner Banner Container Container Container Banner Menu Bar Menu C…" at bounding box center [229, 91] width 227 height 156
drag, startPoint x: 265, startPoint y: 77, endPoint x: 155, endPoint y: 72, distance: 109.5
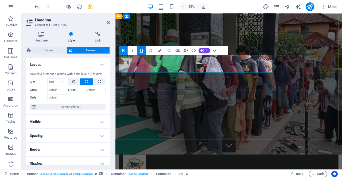
click at [159, 51] on icon "button" at bounding box center [159, 50] width 3 height 3
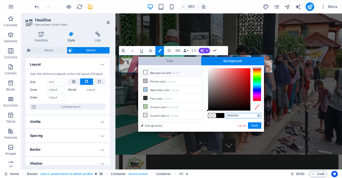
click at [172, 62] on span "Text" at bounding box center [169, 61] width 63 height 9
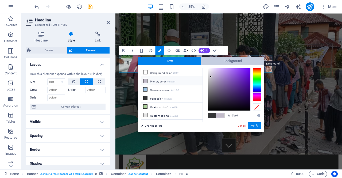
click at [220, 61] on span "Background" at bounding box center [232, 61] width 63 height 9
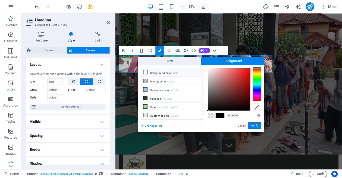
click at [159, 125] on link "Change colors" at bounding box center [169, 125] width 62 height 7
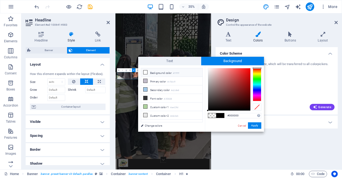
click at [211, 114] on span at bounding box center [212, 115] width 8 height 5
type input "rgba(0, 0, 0, 0)"
click at [255, 126] on button "Apply" at bounding box center [254, 125] width 13 height 6
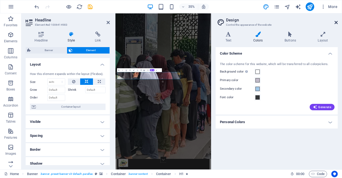
click at [338, 23] on icon at bounding box center [336, 22] width 3 height 4
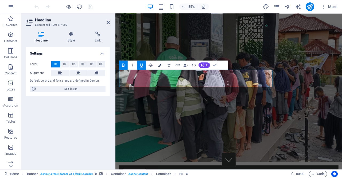
click at [160, 67] on button "Colors" at bounding box center [160, 64] width 9 height 9
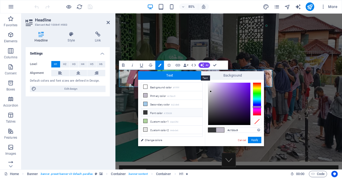
click at [186, 75] on span "Text" at bounding box center [169, 75] width 63 height 9
click at [242, 140] on link "Cancel" at bounding box center [242, 140] width 9 height 4
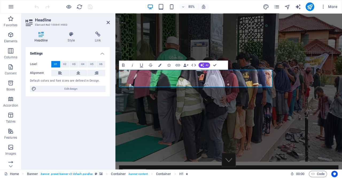
click at [96, 124] on div "Settings Level H1 H2 H3 H4 H5 H6 Alignment Default colors and font sizes are de…" at bounding box center [68, 106] width 84 height 118
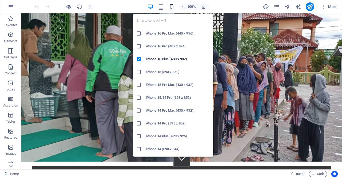
click at [171, 9] on icon "button" at bounding box center [172, 7] width 6 height 6
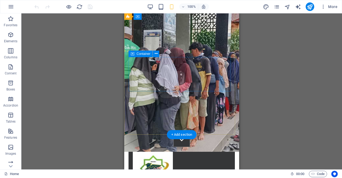
scroll to position [19, 0]
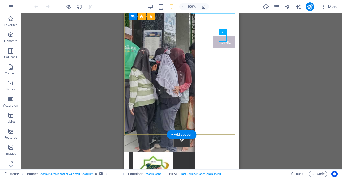
click at [220, 55] on nav "Home About us What we do Projects Volunteers Donate" at bounding box center [217, 91] width 44 height 156
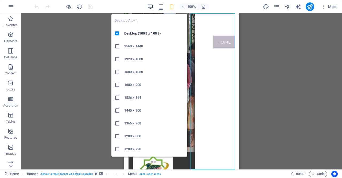
click at [151, 7] on icon "button" at bounding box center [150, 7] width 6 height 6
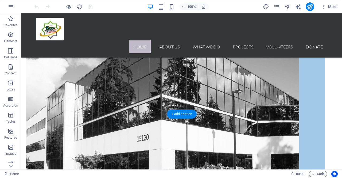
scroll to position [471, 0]
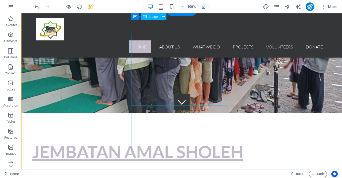
scroll to position [0, 0]
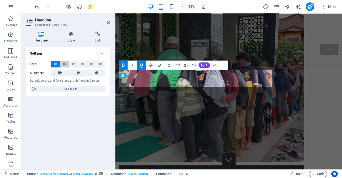
click at [64, 64] on span "H2" at bounding box center [64, 64] width 3 height 6
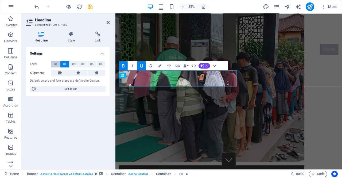
click at [58, 65] on button "H1" at bounding box center [55, 64] width 9 height 6
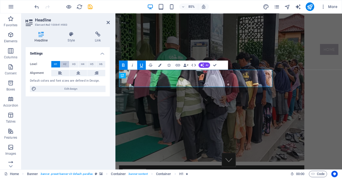
click at [66, 66] on span "H2" at bounding box center [64, 64] width 3 height 6
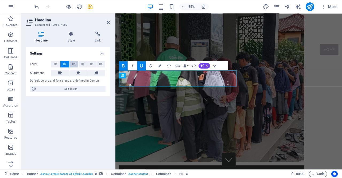
click at [76, 66] on button "H3" at bounding box center [74, 64] width 9 height 6
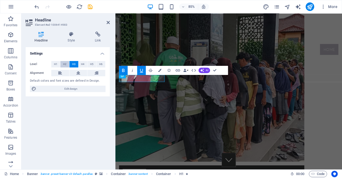
click at [65, 65] on span "H2" at bounding box center [64, 64] width 3 height 6
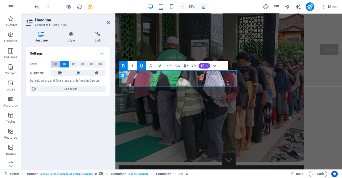
click at [56, 64] on span "H1" at bounding box center [55, 64] width 3 height 6
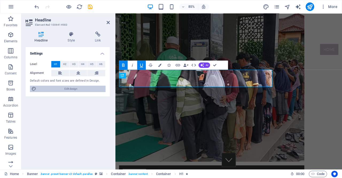
click at [64, 89] on span "Edit design" at bounding box center [71, 89] width 66 height 6
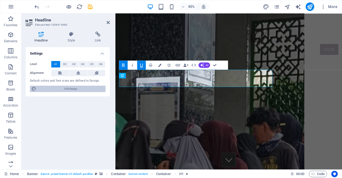
select select "rem"
select select "300"
select select "px"
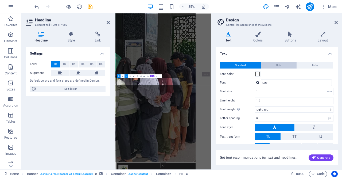
click at [279, 64] on span "Bold" at bounding box center [279, 65] width 5 height 6
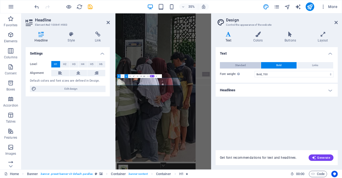
click at [254, 64] on button "Standard" at bounding box center [240, 65] width 41 height 6
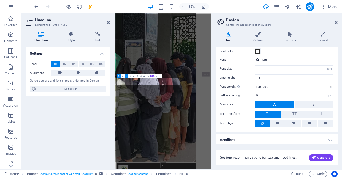
scroll to position [24, 0]
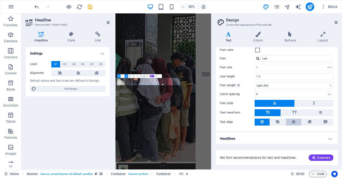
click at [291, 120] on button at bounding box center [294, 122] width 16 height 7
click at [310, 119] on icon at bounding box center [310, 122] width 4 height 6
click at [276, 121] on icon at bounding box center [278, 122] width 4 height 6
click at [263, 120] on icon at bounding box center [262, 122] width 3 height 6
click at [311, 104] on button at bounding box center [314, 103] width 39 height 7
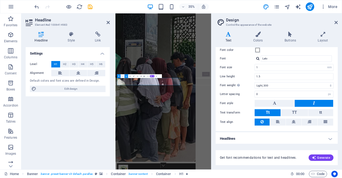
click at [329, 137] on h4 "Headlines" at bounding box center [277, 138] width 122 height 13
click at [330, 138] on h4 "Headlines" at bounding box center [277, 137] width 122 height 10
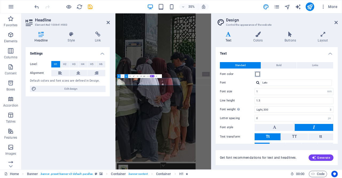
click at [258, 74] on span at bounding box center [258, 74] width 4 height 4
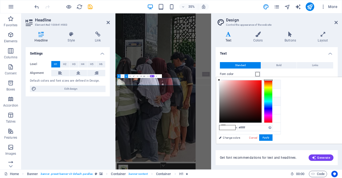
click at [233, 101] on li "Secondary color #a2c8e8" at bounding box center [250, 101] width 62 height 9
type input "#a2c8e8"
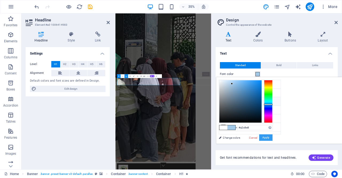
click at [273, 139] on button "Apply" at bounding box center [265, 137] width 13 height 6
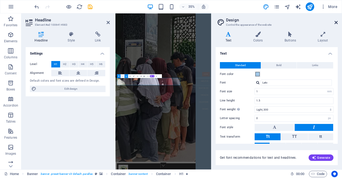
click at [336, 21] on icon at bounding box center [336, 22] width 3 height 4
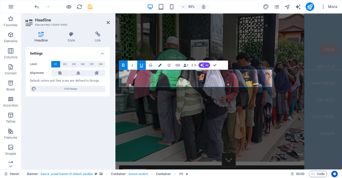
click at [160, 66] on icon "button" at bounding box center [159, 64] width 3 height 3
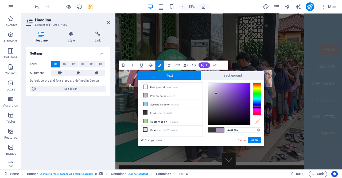
click at [216, 93] on div at bounding box center [229, 104] width 42 height 42
click at [227, 92] on div at bounding box center [229, 104] width 42 height 42
type input "#7532cf"
click at [240, 90] on div at bounding box center [229, 104] width 42 height 42
click at [252, 142] on button "Apply" at bounding box center [254, 140] width 13 height 6
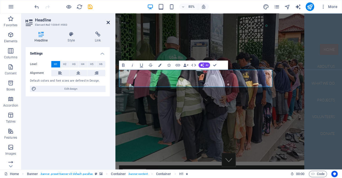
click at [108, 23] on icon at bounding box center [108, 22] width 3 height 4
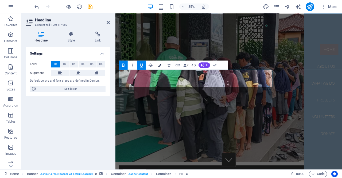
click at [161, 66] on icon "button" at bounding box center [159, 64] width 3 height 3
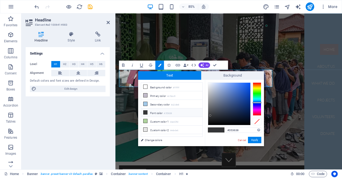
type input "#f2f4f7"
click at [209, 84] on div at bounding box center [229, 104] width 42 height 42
click at [251, 140] on button "Apply" at bounding box center [254, 140] width 13 height 6
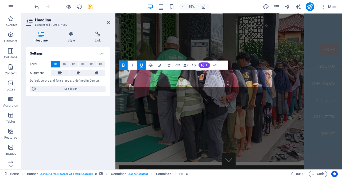
click at [143, 66] on icon "button" at bounding box center [141, 65] width 3 height 4
click at [159, 66] on icon "button" at bounding box center [159, 64] width 3 height 3
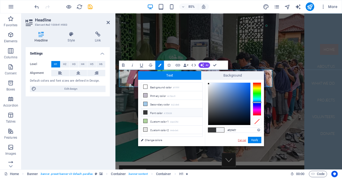
click at [243, 141] on link "Cancel" at bounding box center [242, 140] width 9 height 4
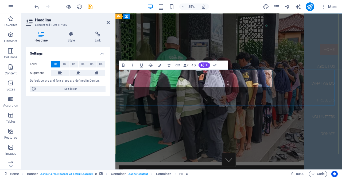
click at [108, 23] on icon at bounding box center [108, 22] width 3 height 4
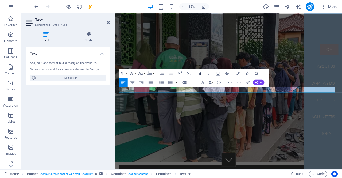
click at [201, 72] on icon "button" at bounding box center [200, 73] width 2 height 3
click at [238, 71] on button "Colors" at bounding box center [238, 73] width 9 height 9
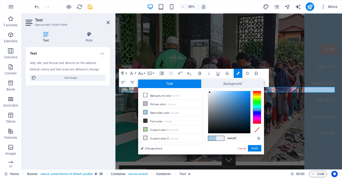
type input "#eaf0f5"
drag, startPoint x: 221, startPoint y: 94, endPoint x: 210, endPoint y: 92, distance: 10.8
click at [210, 92] on div at bounding box center [210, 92] width 2 height 2
click at [254, 147] on button "Apply" at bounding box center [254, 148] width 13 height 6
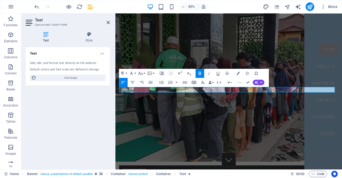
click at [66, 125] on div "Text Add, edit, and format text directly on the website. Default colors and fon…" at bounding box center [68, 106] width 84 height 118
click at [107, 22] on icon at bounding box center [108, 22] width 3 height 4
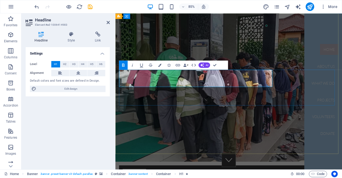
click at [161, 64] on icon "button" at bounding box center [159, 64] width 3 height 3
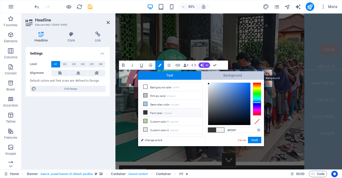
click at [216, 76] on span "Background" at bounding box center [232, 75] width 63 height 9
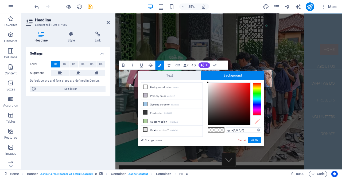
drag, startPoint x: 208, startPoint y: 81, endPoint x: 235, endPoint y: 89, distance: 28.9
click at [235, 89] on div "rgba(0, 0, 0, 0) Supported formats #0852ed rgb(8, 82, 237) rgba(8, 82, 237, 90%…" at bounding box center [234, 152] width 59 height 144
click at [234, 89] on div at bounding box center [229, 104] width 42 height 42
drag, startPoint x: 234, startPoint y: 89, endPoint x: 227, endPoint y: 86, distance: 7.4
click at [227, 87] on div at bounding box center [228, 87] width 2 height 2
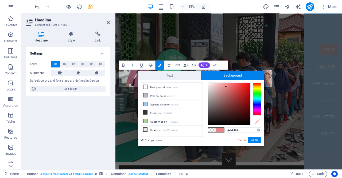
drag, startPoint x: 227, startPoint y: 86, endPoint x: 223, endPoint y: 86, distance: 3.8
click at [225, 86] on div at bounding box center [226, 86] width 2 height 2
type input "#8d7d7d"
drag, startPoint x: 223, startPoint y: 85, endPoint x: 213, endPoint y: 101, distance: 19.0
click at [213, 101] on div at bounding box center [213, 101] width 2 height 2
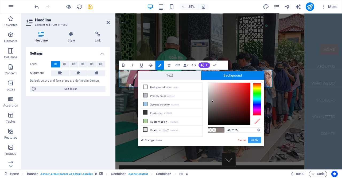
click at [256, 140] on button "Apply" at bounding box center [254, 140] width 13 height 6
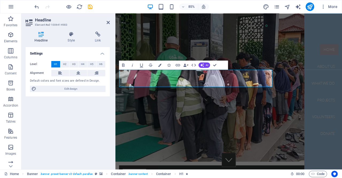
click at [104, 121] on div "Settings Level H1 H2 H3 H4 H5 H6 Alignment Default colors and font sizes are de…" at bounding box center [68, 106] width 84 height 118
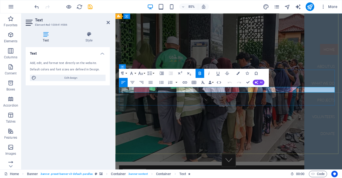
click at [238, 72] on icon "button" at bounding box center [238, 73] width 3 height 3
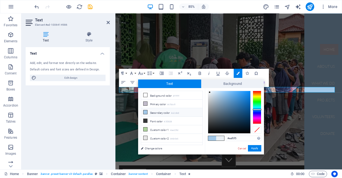
type input "#bfd2e2"
click at [215, 96] on div at bounding box center [229, 112] width 42 height 42
click at [254, 147] on button "Apply" at bounding box center [254, 148] width 13 height 6
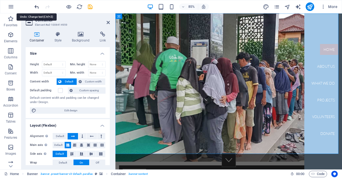
click at [37, 5] on icon "undo" at bounding box center [37, 7] width 6 height 6
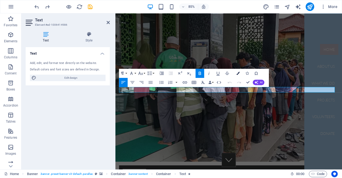
click at [239, 75] on icon "button" at bounding box center [238, 73] width 3 height 3
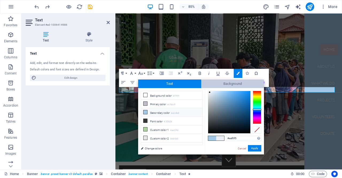
click at [222, 85] on span "Background" at bounding box center [232, 83] width 63 height 9
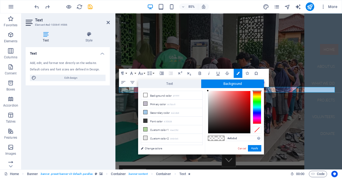
click at [214, 93] on div at bounding box center [229, 112] width 42 height 42
click at [214, 103] on div at bounding box center [229, 112] width 42 height 42
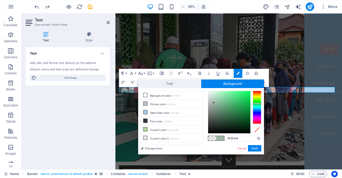
click at [257, 104] on div at bounding box center [257, 107] width 9 height 33
click at [217, 98] on div at bounding box center [229, 112] width 42 height 42
type input "#8cd7a6"
click at [223, 97] on div at bounding box center [229, 112] width 42 height 42
click at [254, 148] on button "Apply" at bounding box center [254, 148] width 13 height 6
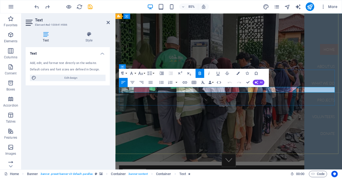
click at [239, 73] on icon "button" at bounding box center [238, 73] width 3 height 3
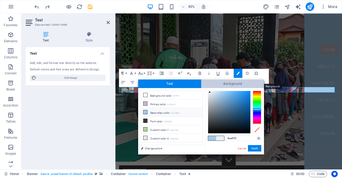
click at [233, 85] on span "Background" at bounding box center [232, 83] width 63 height 9
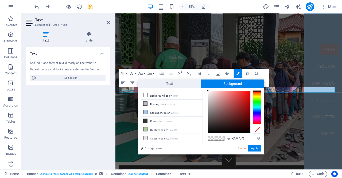
type input "#edb4b4"
click at [218, 94] on div at bounding box center [229, 112] width 42 height 42
click at [253, 148] on button "Apply" at bounding box center [254, 148] width 13 height 6
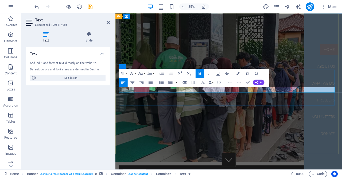
click at [237, 72] on icon "button" at bounding box center [238, 73] width 3 height 3
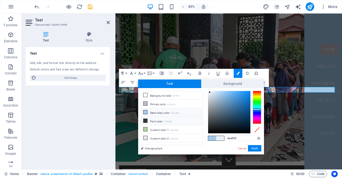
click at [146, 119] on icon at bounding box center [146, 121] width 4 height 4
type input "#353638"
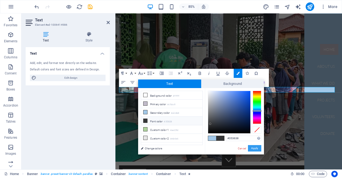
click at [253, 147] on button "Apply" at bounding box center [254, 148] width 13 height 6
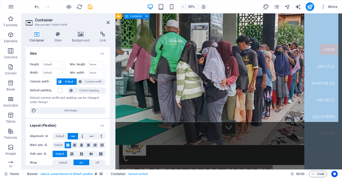
scroll to position [39, 0]
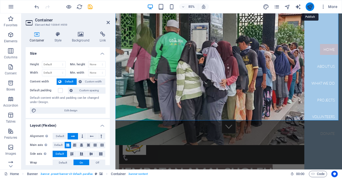
click at [310, 7] on icon "publish" at bounding box center [310, 7] width 6 height 6
checkbox input "false"
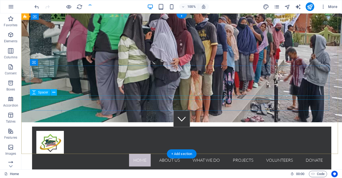
scroll to position [0, 0]
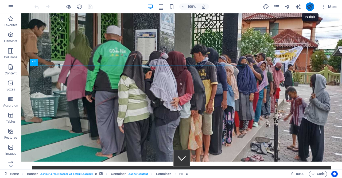
click at [311, 7] on icon "publish" at bounding box center [310, 7] width 6 height 6
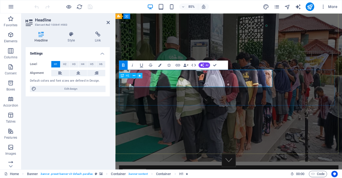
click at [141, 77] on icon at bounding box center [140, 75] width 2 height 5
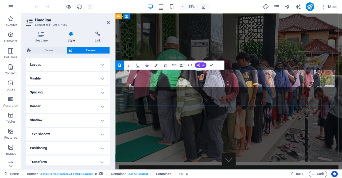
scroll to position [0, 53]
click at [156, 64] on icon "button" at bounding box center [156, 64] width 3 height 3
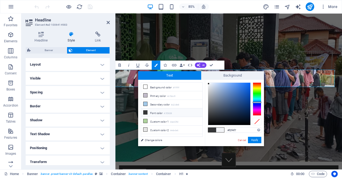
click at [70, 39] on h4 "Style" at bounding box center [72, 37] width 27 height 11
click at [79, 50] on span "Element" at bounding box center [91, 50] width 34 height 6
click at [169, 76] on span "Text" at bounding box center [169, 75] width 63 height 9
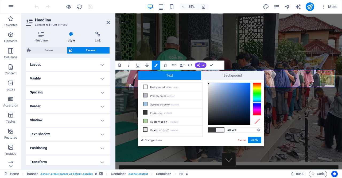
click at [75, 49] on span "Element" at bounding box center [91, 50] width 34 height 6
click at [79, 66] on h4 "Layout" at bounding box center [68, 64] width 84 height 13
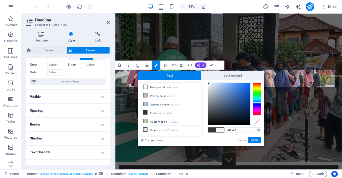
scroll to position [26, 0]
click at [83, 94] on h4 "Visible" at bounding box center [68, 96] width 84 height 13
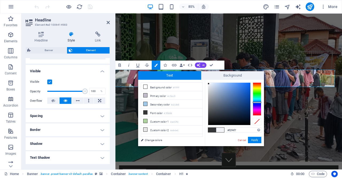
scroll to position [59, 0]
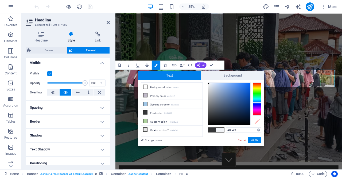
click at [84, 107] on h4 "Spacing" at bounding box center [68, 107] width 84 height 13
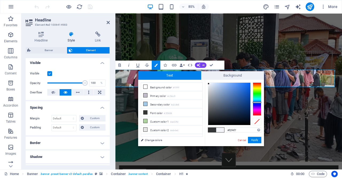
scroll to position [106, 0]
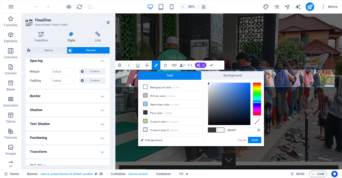
click at [84, 96] on h4 "Border" at bounding box center [68, 96] width 84 height 13
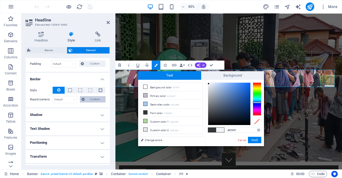
scroll to position [124, 0]
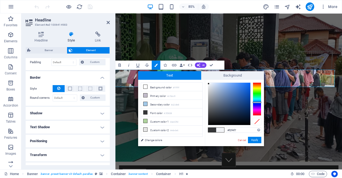
click at [84, 126] on h4 "Text Shadow" at bounding box center [68, 127] width 84 height 13
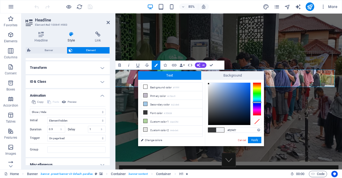
scroll to position [228, 0]
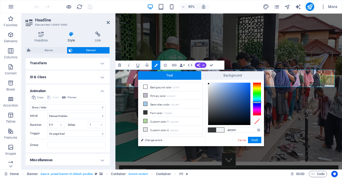
click at [103, 160] on h4 "Miscellaneous" at bounding box center [68, 160] width 84 height 13
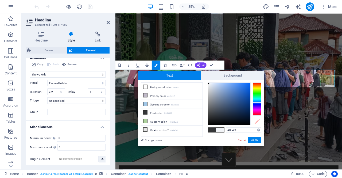
scroll to position [208, 0]
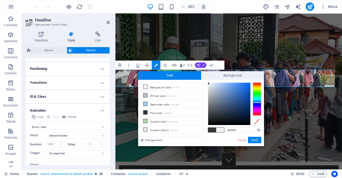
click at [202, 66] on button "AI" at bounding box center [201, 64] width 12 height 5
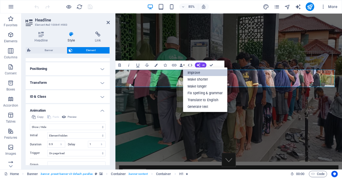
click at [198, 72] on link "Improve" at bounding box center [205, 72] width 44 height 7
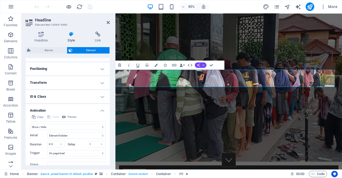
click at [202, 66] on button "AI" at bounding box center [201, 64] width 12 height 5
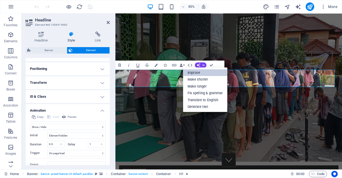
click at [204, 71] on link "Improve" at bounding box center [205, 72] width 44 height 7
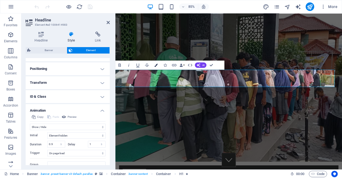
click at [157, 66] on icon "button" at bounding box center [156, 64] width 3 height 3
type input "#353638"
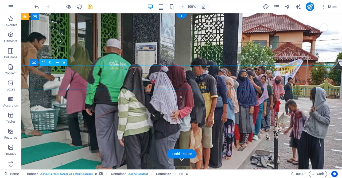
select select "fade"
select select "s"
select select "onload"
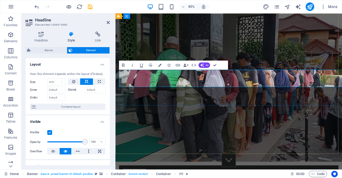
scroll to position [0, 0]
click at [207, 66] on span "AI" at bounding box center [207, 65] width 2 height 3
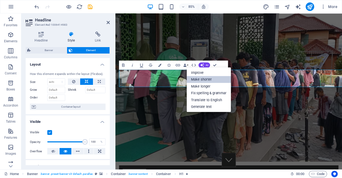
click at [211, 80] on link "Make shorter" at bounding box center [209, 79] width 44 height 7
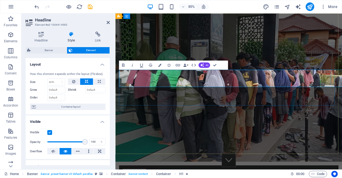
click at [161, 66] on icon "button" at bounding box center [159, 64] width 3 height 3
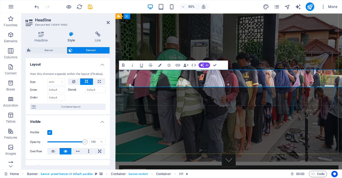
click at [161, 65] on icon "button" at bounding box center [159, 64] width 3 height 3
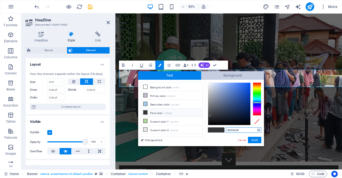
click at [226, 73] on span "Background" at bounding box center [232, 75] width 63 height 9
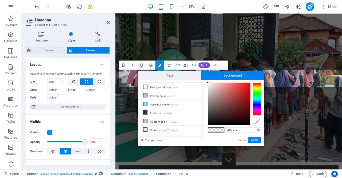
click at [215, 85] on div at bounding box center [229, 104] width 42 height 42
type input "#f1c6c6"
click at [216, 85] on div at bounding box center [229, 104] width 42 height 42
click at [252, 138] on button "Apply" at bounding box center [254, 140] width 13 height 6
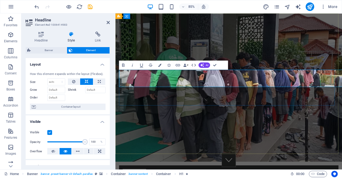
drag, startPoint x: 167, startPoint y: 84, endPoint x: 151, endPoint y: 86, distance: 16.9
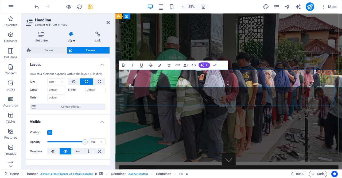
click at [161, 66] on icon "button" at bounding box center [159, 64] width 3 height 3
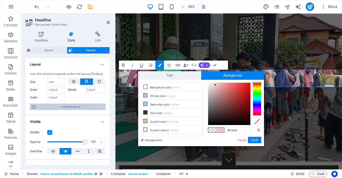
click at [84, 106] on span "Container layout" at bounding box center [70, 107] width 67 height 6
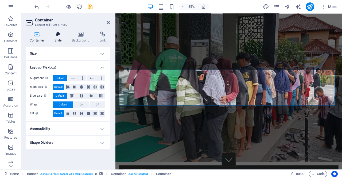
click at [62, 38] on h4 "Style" at bounding box center [59, 37] width 17 height 11
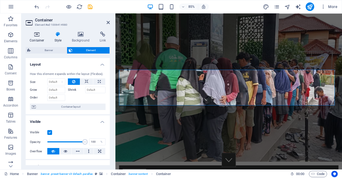
click at [38, 40] on h4 "Container" at bounding box center [38, 37] width 25 height 11
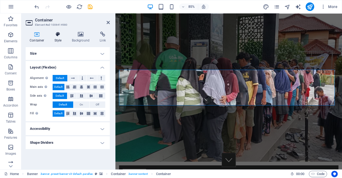
click at [56, 41] on h4 "Style" at bounding box center [59, 37] width 17 height 11
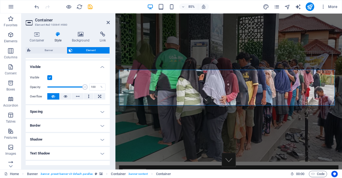
scroll to position [54, 0]
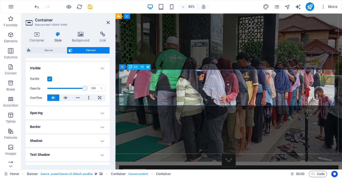
select select "fade"
select select "s"
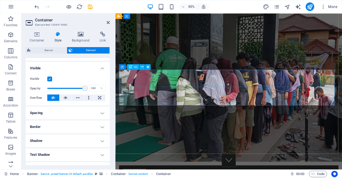
select select "onload"
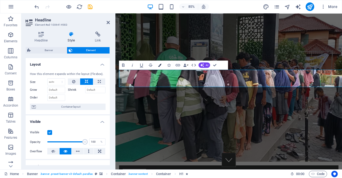
click at [159, 64] on icon "button" at bounding box center [159, 64] width 3 height 3
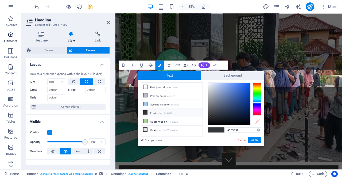
click at [12, 37] on icon "button" at bounding box center [10, 35] width 6 height 6
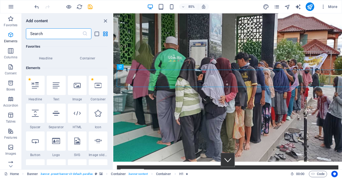
scroll to position [57, 0]
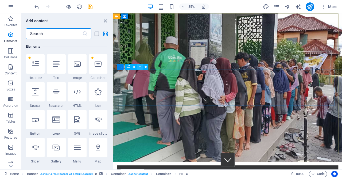
click at [140, 67] on icon at bounding box center [140, 66] width 2 height 5
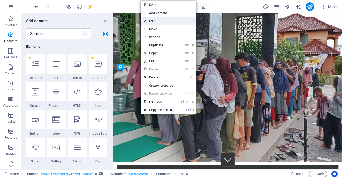
click at [155, 21] on link "⏎ Edit" at bounding box center [159, 21] width 36 height 8
select select "fade"
select select "s"
select select "onload"
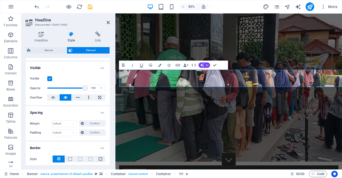
scroll to position [0, 0]
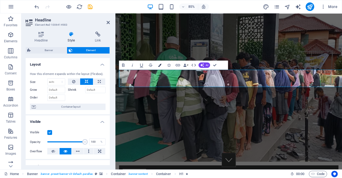
click at [159, 66] on icon "button" at bounding box center [159, 64] width 3 height 3
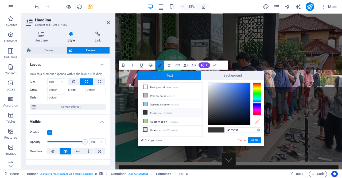
click at [159, 66] on icon "button" at bounding box center [159, 64] width 3 height 3
click at [75, 50] on span "Element" at bounding box center [91, 50] width 34 height 6
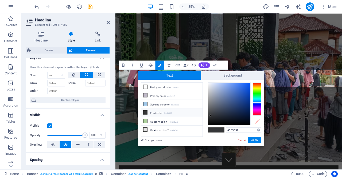
scroll to position [4, 0]
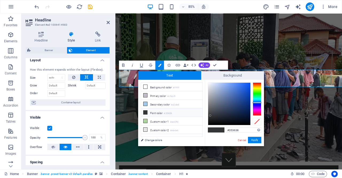
click at [71, 38] on h4 "Style" at bounding box center [72, 37] width 27 height 11
click at [134, 65] on icon "button" at bounding box center [132, 64] width 5 height 5
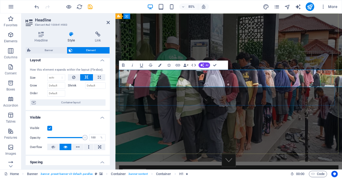
drag, startPoint x: 202, startPoint y: 89, endPoint x: 192, endPoint y: 90, distance: 10.5
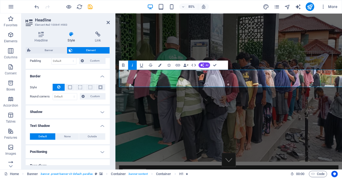
scroll to position [0, 0]
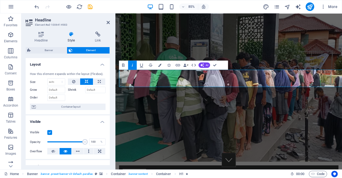
drag, startPoint x: 109, startPoint y: 76, endPoint x: 3, endPoint y: 49, distance: 108.9
click at [160, 67] on icon "button" at bounding box center [159, 64] width 3 height 3
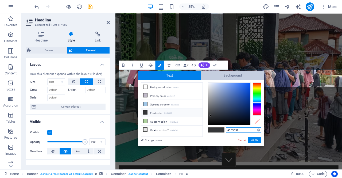
click at [208, 73] on span "Background" at bounding box center [232, 75] width 63 height 9
type input "#f1c6c6"
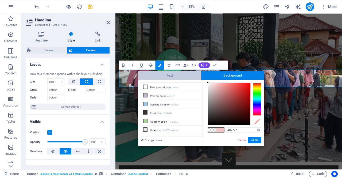
click at [188, 73] on span "Text" at bounding box center [169, 75] width 63 height 9
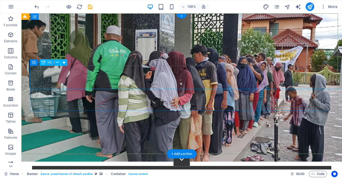
click at [50, 62] on span "H1" at bounding box center [50, 62] width 4 height 3
select select "fade"
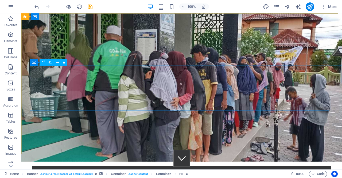
select select "s"
select select "onload"
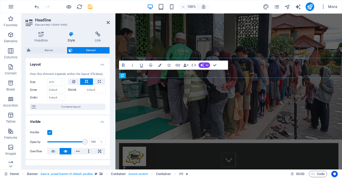
click at [50, 62] on h4 "Layout" at bounding box center [68, 63] width 84 height 10
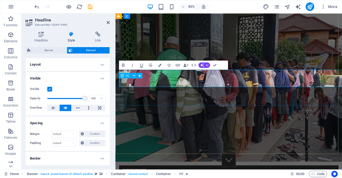
click at [121, 75] on icon at bounding box center [122, 75] width 3 height 5
click at [135, 77] on icon at bounding box center [134, 75] width 2 height 5
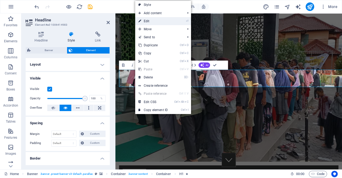
click at [144, 20] on link "⏎ Edit" at bounding box center [153, 21] width 36 height 8
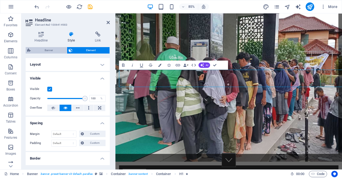
click at [57, 50] on span "Banner" at bounding box center [48, 50] width 33 height 6
select select "rem"
select select "px"
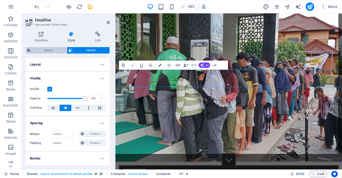
select select "px"
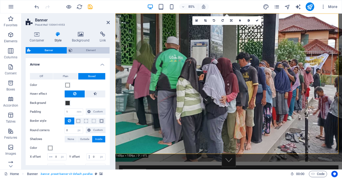
click at [82, 49] on span "Element" at bounding box center [91, 50] width 34 height 6
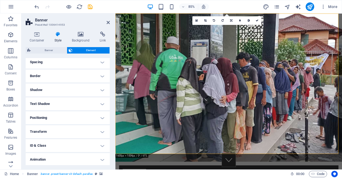
scroll to position [62, 0]
click at [308, 8] on icon "publish" at bounding box center [310, 7] width 6 height 6
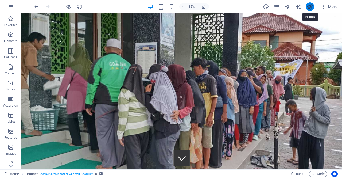
checkbox input "false"
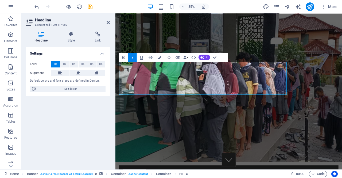
click at [81, 123] on div "Settings Level H1 H2 H3 H4 H5 H6 Alignment Default colors and font sizes are de…" at bounding box center [68, 106] width 84 height 118
click at [109, 23] on icon at bounding box center [108, 22] width 3 height 4
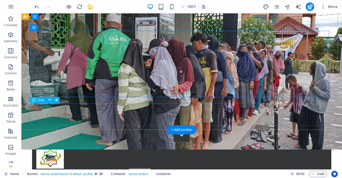
scroll to position [25, 0]
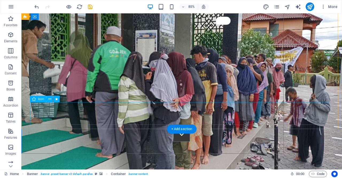
select select "xMidYMid"
select select "px"
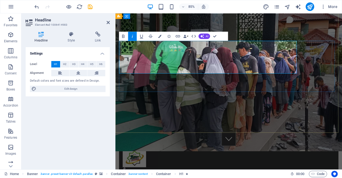
drag, startPoint x: 227, startPoint y: 42, endPoint x: 136, endPoint y: 47, distance: 91.4
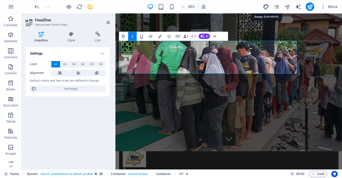
click at [267, 7] on icon "design" at bounding box center [266, 7] width 6 height 6
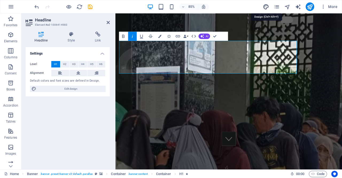
select select "rem"
select select "300"
select select "px"
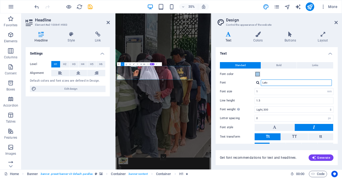
click at [279, 83] on input "Lato" at bounding box center [296, 82] width 71 height 6
click at [259, 83] on div at bounding box center [258, 82] width 3 height 3
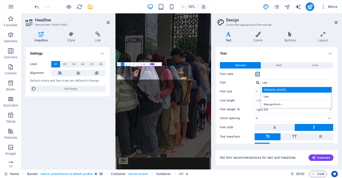
click at [270, 90] on div "[PERSON_NAME]" at bounding box center [297, 90] width 71 height 6
type input "[PERSON_NAME]"
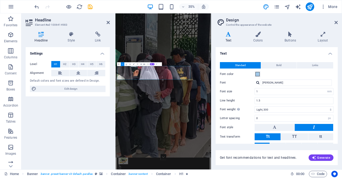
scroll to position [24, 0]
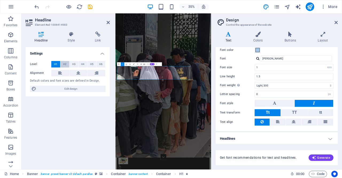
click at [64, 63] on span "H2" at bounding box center [64, 64] width 3 height 6
click at [73, 64] on span "H3" at bounding box center [73, 64] width 3 height 6
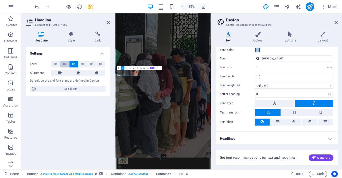
click at [66, 63] on span "H2" at bounding box center [64, 64] width 3 height 6
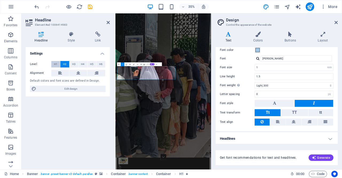
click at [58, 63] on button "H1" at bounding box center [55, 64] width 9 height 6
click at [257, 61] on div "Gabriela Manage fonts →" at bounding box center [294, 58] width 79 height 6
click at [258, 58] on div at bounding box center [258, 58] width 3 height 3
click at [337, 23] on icon at bounding box center [336, 22] width 3 height 4
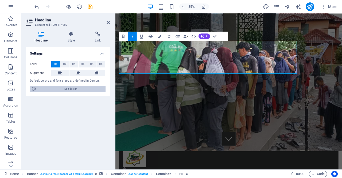
click at [62, 88] on span "Edit design" at bounding box center [71, 89] width 66 height 6
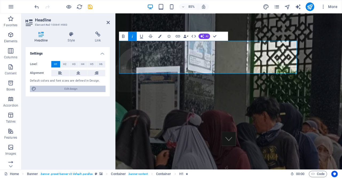
select select "rem"
select select "300"
select select "px"
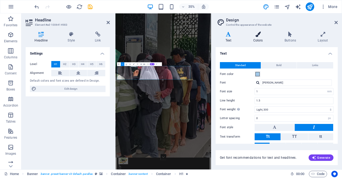
click at [259, 41] on h4 "Colors" at bounding box center [259, 37] width 31 height 11
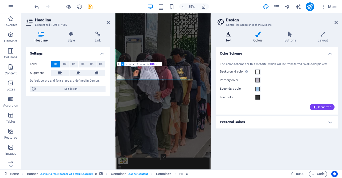
click at [230, 37] on h4 "Text" at bounding box center [230, 37] width 28 height 11
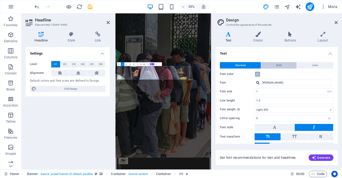
click at [272, 63] on button "Bold" at bounding box center [279, 65] width 36 height 6
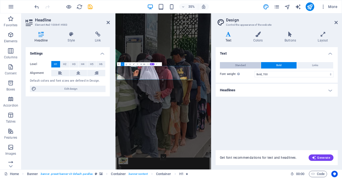
click at [251, 65] on button "Standard" at bounding box center [240, 65] width 41 height 6
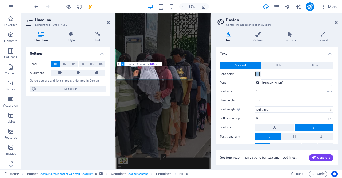
click at [259, 83] on div at bounding box center [258, 82] width 3 height 3
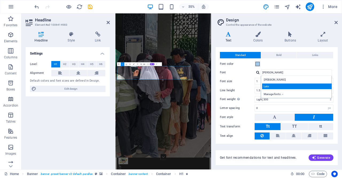
scroll to position [11, 0]
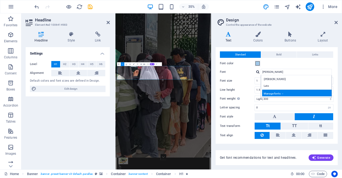
click at [271, 94] on div "Manage fonts →" at bounding box center [297, 93] width 71 height 7
select select "popularity"
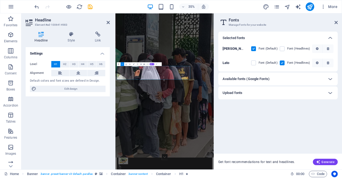
click at [298, 78] on div "Available fonts (Google Fonts)" at bounding box center [273, 79] width 101 height 6
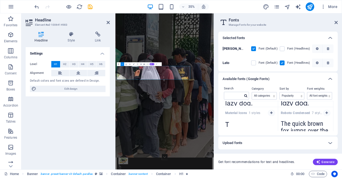
scroll to position [0, 0]
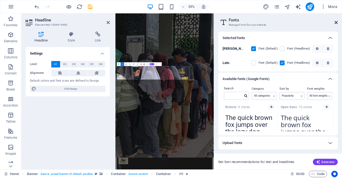
click at [337, 22] on icon at bounding box center [336, 22] width 3 height 4
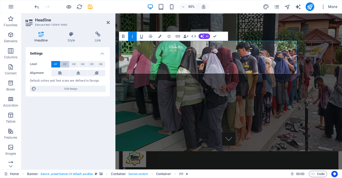
click at [65, 64] on span "H2" at bounding box center [64, 64] width 3 height 6
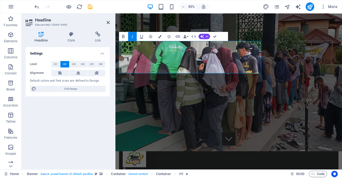
click at [103, 126] on div "Settings Level H1 H2 H3 H4 H5 H6 Alignment Default colors and font sizes are de…" at bounding box center [68, 106] width 84 height 118
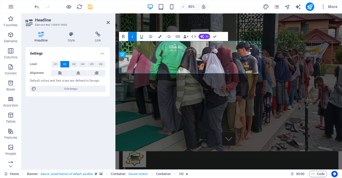
click at [58, 40] on h4 "Headline" at bounding box center [42, 37] width 33 height 11
click at [91, 89] on span "Edit design" at bounding box center [71, 89] width 66 height 6
select select "rem"
select select "300"
select select "px"
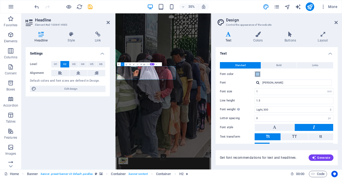
click at [256, 73] on span at bounding box center [258, 74] width 4 height 4
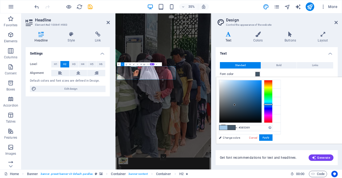
type input "#375269"
drag, startPoint x: 299, startPoint y: 83, endPoint x: 306, endPoint y: 105, distance: 23.1
click at [240, 105] on div at bounding box center [239, 105] width 2 height 2
click at [273, 138] on button "Apply" at bounding box center [265, 137] width 13 height 6
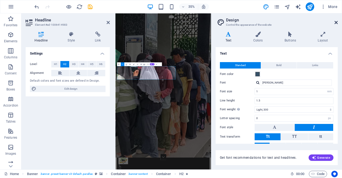
click at [335, 24] on icon at bounding box center [336, 22] width 3 height 4
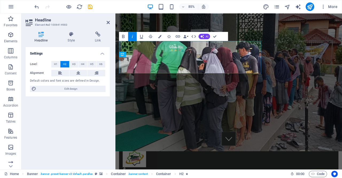
click at [101, 42] on h4 "Link" at bounding box center [98, 37] width 24 height 11
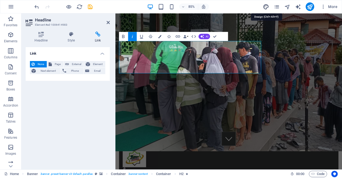
click at [266, 6] on icon "design" at bounding box center [266, 7] width 6 height 6
select select "rem"
select select "300"
select select "px"
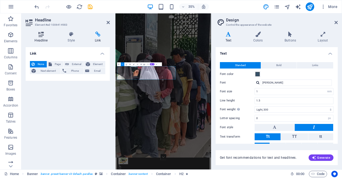
click at [44, 39] on h4 "Headline" at bounding box center [42, 37] width 33 height 11
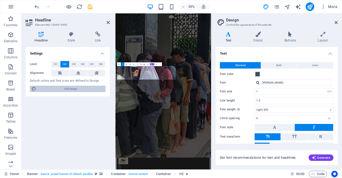
click at [73, 89] on span "Edit design" at bounding box center [71, 89] width 66 height 6
click at [337, 22] on icon at bounding box center [336, 22] width 3 height 4
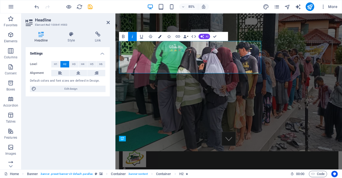
click at [160, 37] on icon "button" at bounding box center [159, 36] width 3 height 3
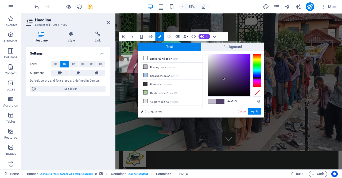
type input "#4a3a5f"
drag, startPoint x: 210, startPoint y: 62, endPoint x: 224, endPoint y: 80, distance: 23.4
click at [224, 80] on div at bounding box center [224, 79] width 2 height 2
drag, startPoint x: 252, startPoint y: 111, endPoint x: 161, endPoint y: 115, distance: 91.6
click at [252, 111] on button "Apply" at bounding box center [254, 111] width 13 height 6
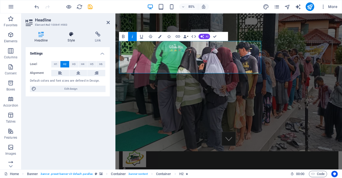
click at [72, 37] on h4 "Style" at bounding box center [72, 37] width 27 height 11
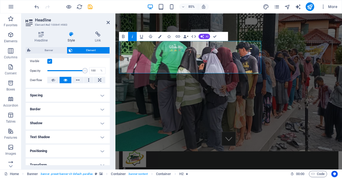
scroll to position [72, 0]
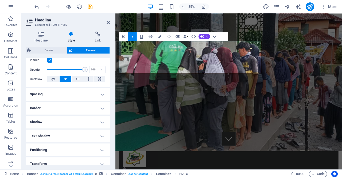
click at [97, 106] on h4 "Border" at bounding box center [68, 108] width 84 height 13
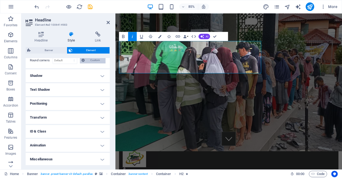
scroll to position [71, 0]
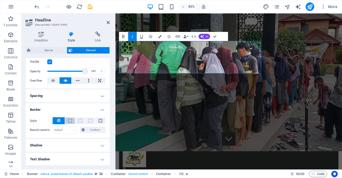
click at [72, 121] on button at bounding box center [70, 120] width 10 height 6
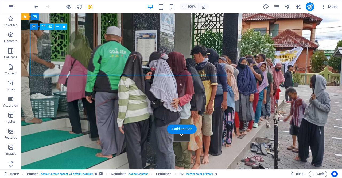
select select "px"
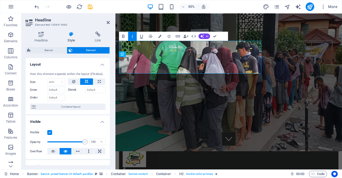
click at [107, 63] on h4 "Layout" at bounding box center [68, 63] width 84 height 10
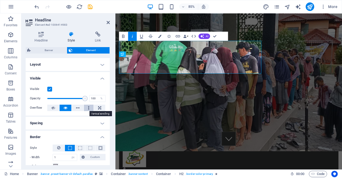
scroll to position [66, 0]
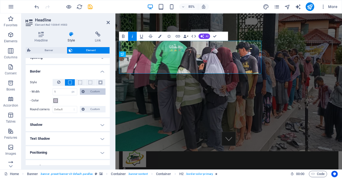
click at [90, 91] on span "Custom" at bounding box center [95, 91] width 18 height 6
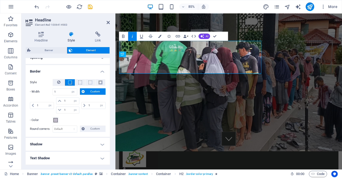
click at [90, 91] on span "Custom" at bounding box center [95, 91] width 18 height 6
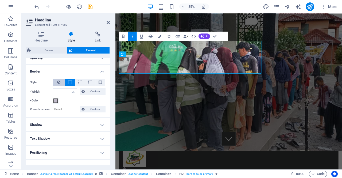
click at [58, 83] on icon at bounding box center [58, 82] width 3 height 6
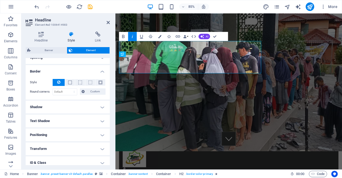
click at [94, 107] on h4 "Shadow" at bounding box center [68, 107] width 84 height 13
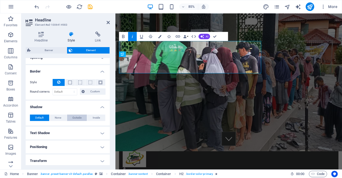
click at [73, 117] on span "Outside" at bounding box center [76, 117] width 9 height 6
type input "2"
type input "4"
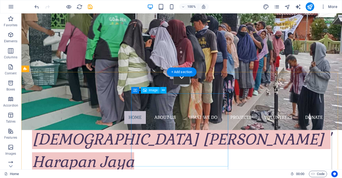
scroll to position [116, 0]
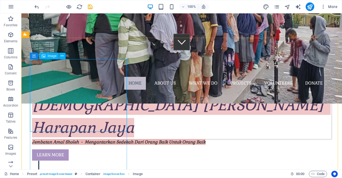
click at [51, 58] on span "Image" at bounding box center [52, 55] width 9 height 3
click at [47, 55] on div "Image" at bounding box center [49, 56] width 19 height 6
click at [62, 56] on icon at bounding box center [62, 56] width 3 height 6
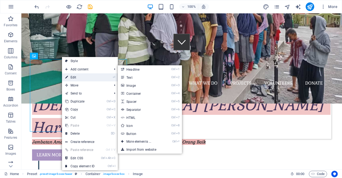
click at [75, 76] on link "⏎ Edit" at bounding box center [80, 77] width 36 height 8
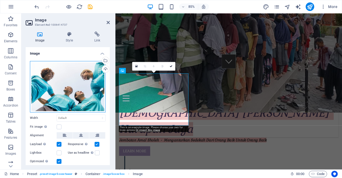
click at [68, 85] on div "Drag files here, click to choose files or select files from Files or our free s…" at bounding box center [68, 86] width 76 height 51
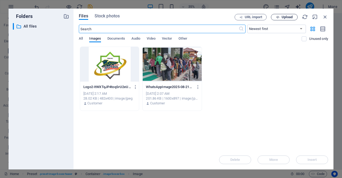
click at [278, 17] on icon "button" at bounding box center [277, 17] width 3 height 3
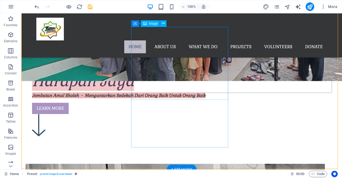
scroll to position [151, 0]
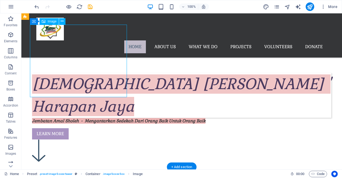
scroll to position [175, 0]
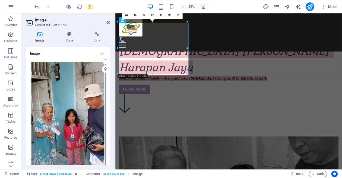
click at [79, 99] on div "Drag files here, click to choose files or select files from Files or our free s…" at bounding box center [68, 127] width 76 height 133
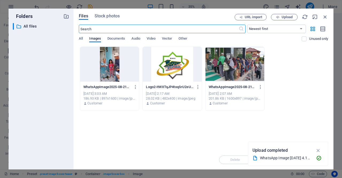
scroll to position [411, 0]
click at [289, 19] on span "Upload" at bounding box center [287, 17] width 11 height 3
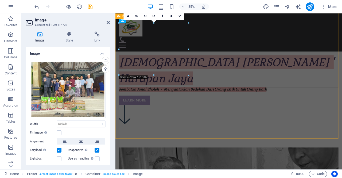
scroll to position [175, 0]
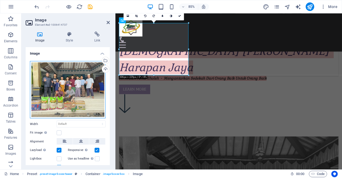
click at [80, 84] on div "Drag files here, click to choose files or select files from Files or our free s…" at bounding box center [68, 90] width 76 height 58
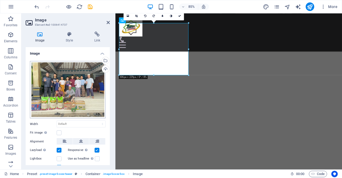
scroll to position [411, 0]
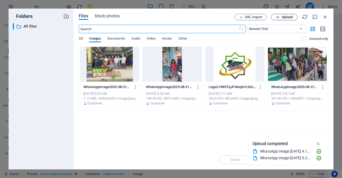
click at [278, 16] on icon "button" at bounding box center [277, 17] width 3 height 3
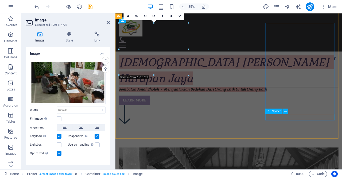
scroll to position [175, 0]
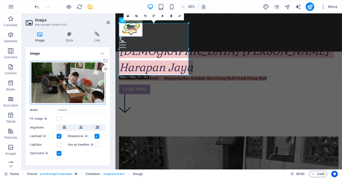
click at [85, 74] on div "Drag files here, click to choose files or select files from Files or our free s…" at bounding box center [68, 83] width 76 height 44
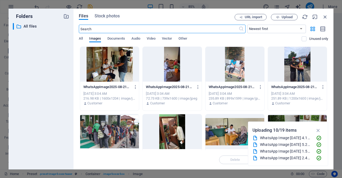
click at [85, 74] on div at bounding box center [109, 64] width 59 height 35
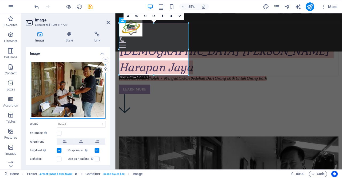
click at [75, 79] on div "Drag files here, click to choose files or select files from Files or our free s…" at bounding box center [68, 90] width 76 height 58
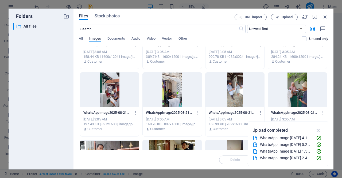
scroll to position [0, 0]
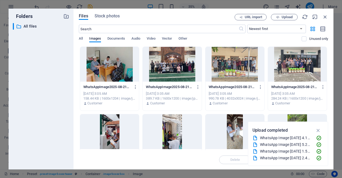
click at [183, 67] on div at bounding box center [172, 64] width 59 height 35
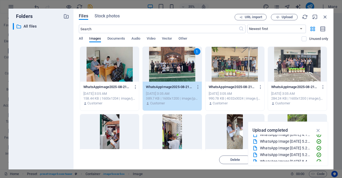
scroll to position [100, 0]
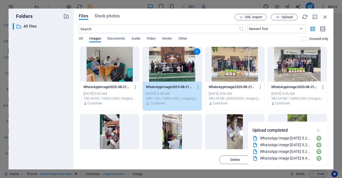
click at [318, 129] on icon "button" at bounding box center [319, 130] width 6 height 6
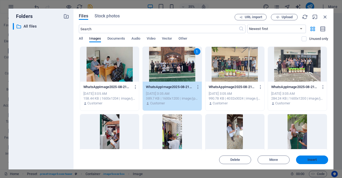
click at [308, 161] on span "Insert" at bounding box center [312, 159] width 9 height 3
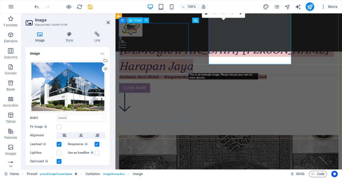
scroll to position [175, 0]
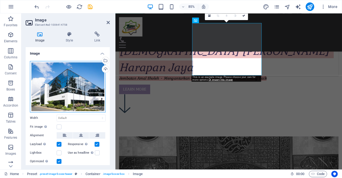
click at [61, 94] on div "Drag files here, click to choose files or select files from Files or our free s…" at bounding box center [68, 86] width 76 height 51
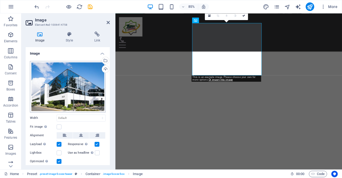
scroll to position [411, 0]
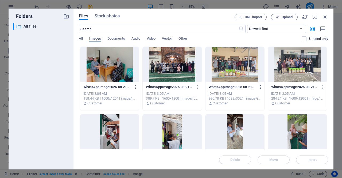
click at [287, 71] on div at bounding box center [297, 64] width 59 height 35
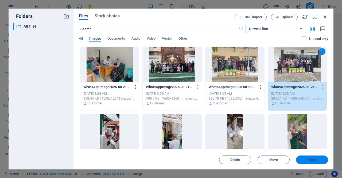
click at [307, 158] on button "Insert" at bounding box center [312, 159] width 32 height 9
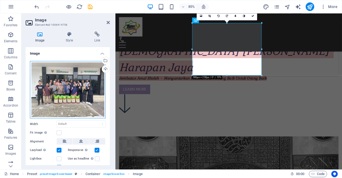
click at [83, 99] on div "Drag files here, click to choose files or select files from Files or our free s…" at bounding box center [68, 90] width 76 height 58
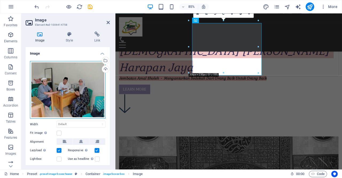
click at [72, 99] on div "Drag files here, click to choose files or select files from Files or our free s…" at bounding box center [68, 90] width 76 height 58
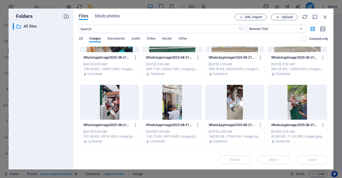
scroll to position [0, 0]
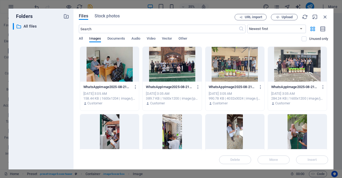
click at [297, 130] on div at bounding box center [297, 131] width 59 height 35
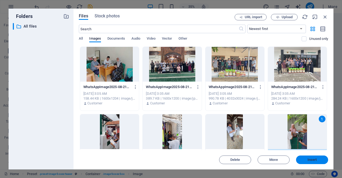
click at [311, 159] on span "Insert" at bounding box center [312, 159] width 9 height 3
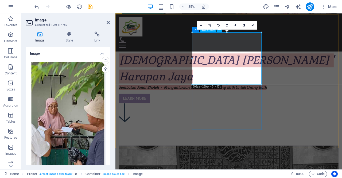
scroll to position [164, 0]
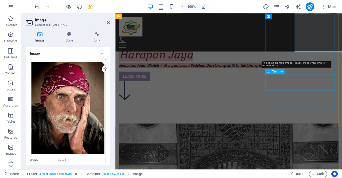
scroll to position [189, 0]
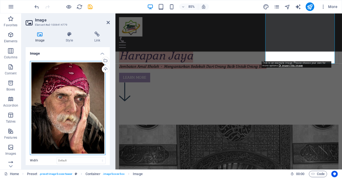
click at [79, 112] on div "Drag files here, click to choose files or select files from Files or our free s…" at bounding box center [68, 108] width 76 height 94
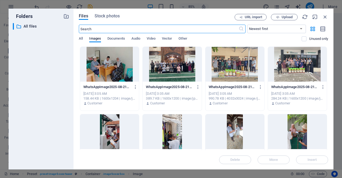
scroll to position [425, 0]
click at [287, 67] on div at bounding box center [297, 64] width 59 height 35
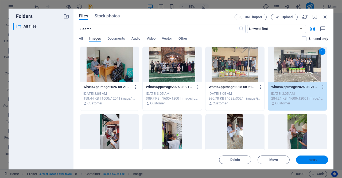
click at [303, 158] on button "Insert" at bounding box center [312, 159] width 32 height 9
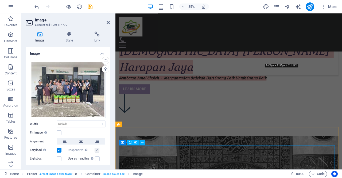
scroll to position [189, 0]
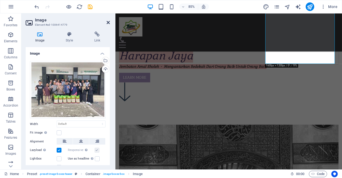
click at [108, 24] on icon at bounding box center [108, 22] width 3 height 4
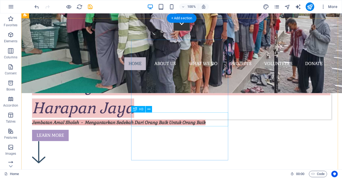
scroll to position [136, 0]
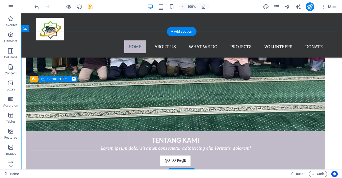
scroll to position [423, 0]
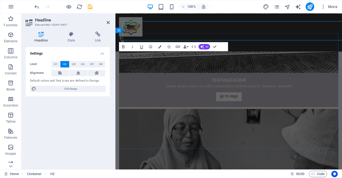
scroll to position [451, 0]
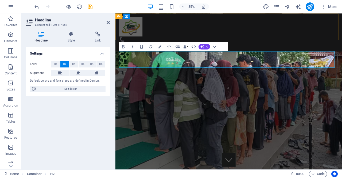
scroll to position [451, 0]
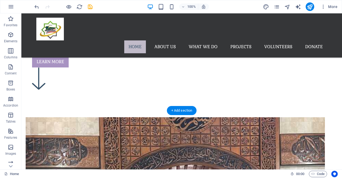
scroll to position [185, 0]
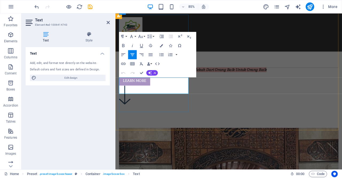
drag, startPoint x: 180, startPoint y: 104, endPoint x: 133, endPoint y: 93, distance: 48.2
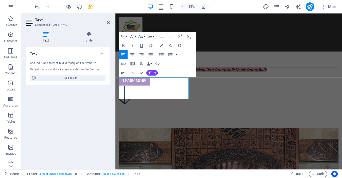
click at [94, 110] on div "Text Add, edit, and format text directly on the website. Default colors and fon…" at bounding box center [68, 106] width 84 height 118
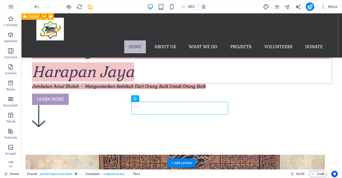
scroll to position [161, 0]
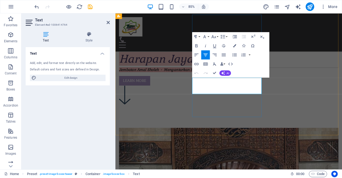
drag, startPoint x: 219, startPoint y: 93, endPoint x: 266, endPoint y: 105, distance: 49.1
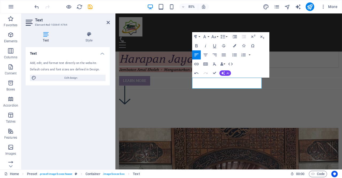
click at [71, 133] on div "Text Add, edit, and format text directly on the website. Default colors and fon…" at bounding box center [68, 106] width 84 height 118
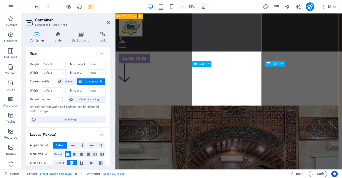
scroll to position [198, 0]
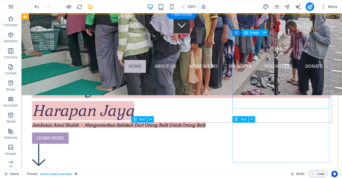
scroll to position [131, 0]
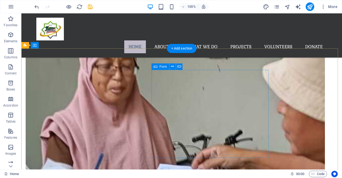
scroll to position [551, 0]
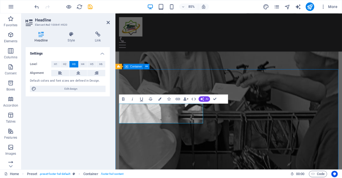
scroll to position [523, 0]
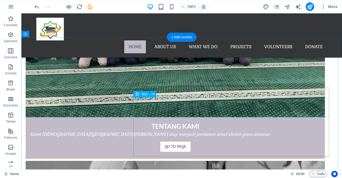
scroll to position [442, 0]
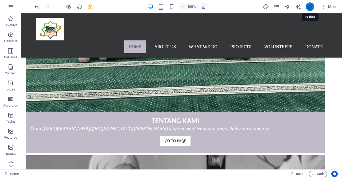
click at [311, 7] on icon "publish" at bounding box center [310, 7] width 6 height 6
checkbox input "false"
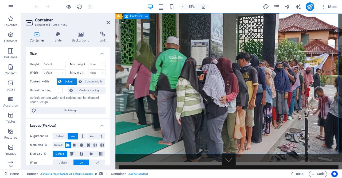
click at [83, 37] on h4 "Background" at bounding box center [82, 37] width 28 height 11
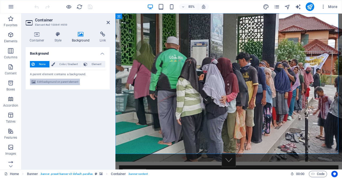
click at [62, 83] on span "Edit background on parent element" at bounding box center [57, 82] width 41 height 6
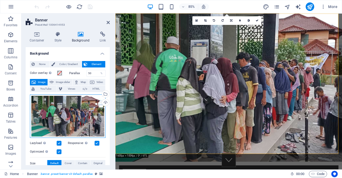
click at [72, 110] on div "Drag files here, click to choose files or select files from Files or our free s…" at bounding box center [68, 116] width 76 height 44
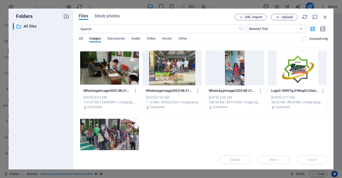
scroll to position [297, 0]
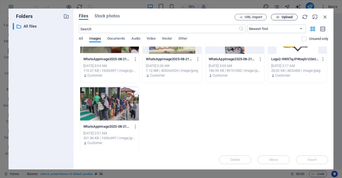
click at [293, 17] on span "Upload" at bounding box center [285, 17] width 22 height 3
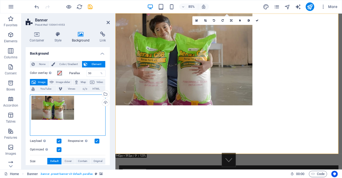
click at [72, 119] on div "Drag files here, click to choose files or select files from Files or our free s…" at bounding box center [68, 114] width 76 height 41
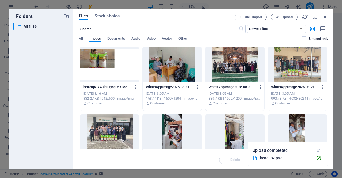
click at [127, 68] on div at bounding box center [109, 64] width 59 height 35
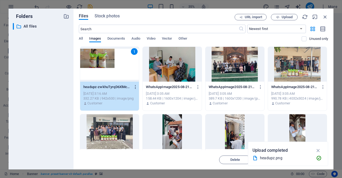
click at [136, 85] on icon "button" at bounding box center [135, 87] width 5 height 5
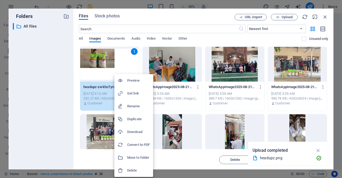
click at [142, 171] on h6 "Delete" at bounding box center [138, 170] width 23 height 6
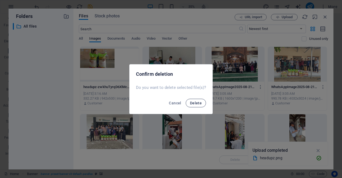
click at [196, 102] on span "Delete" at bounding box center [196, 103] width 12 height 4
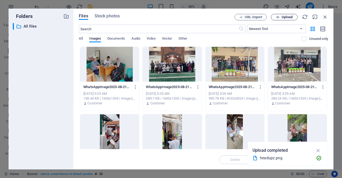
click at [287, 18] on span "Upload" at bounding box center [287, 17] width 11 height 3
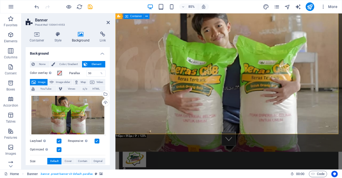
scroll to position [26, 0]
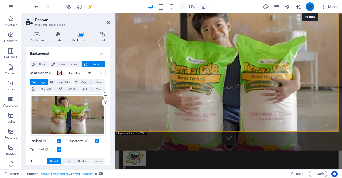
click at [312, 8] on icon "publish" at bounding box center [310, 7] width 6 height 6
checkbox input "false"
